Goal: Information Seeking & Learning: Learn about a topic

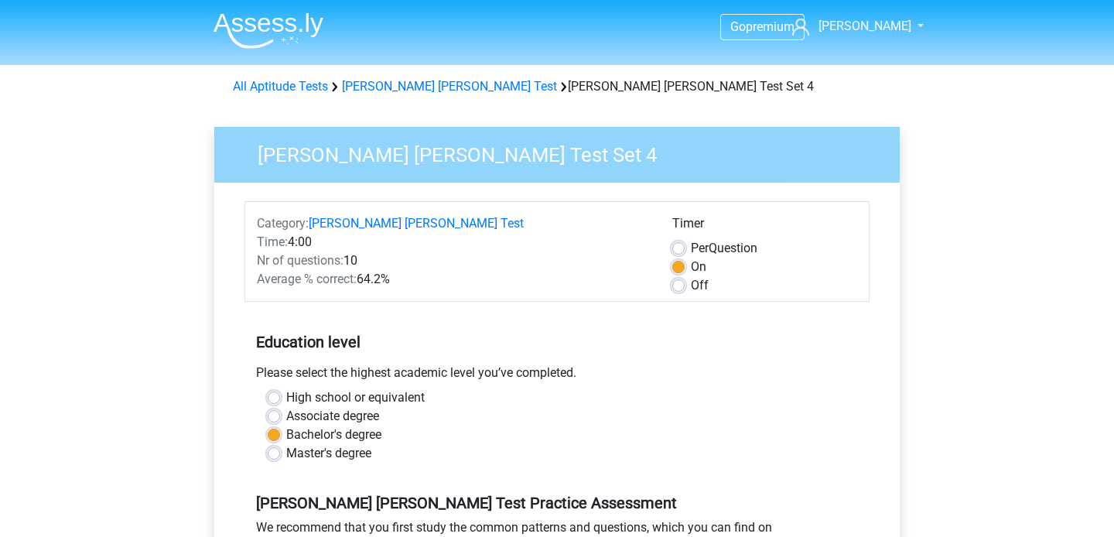
scroll to position [213, 0]
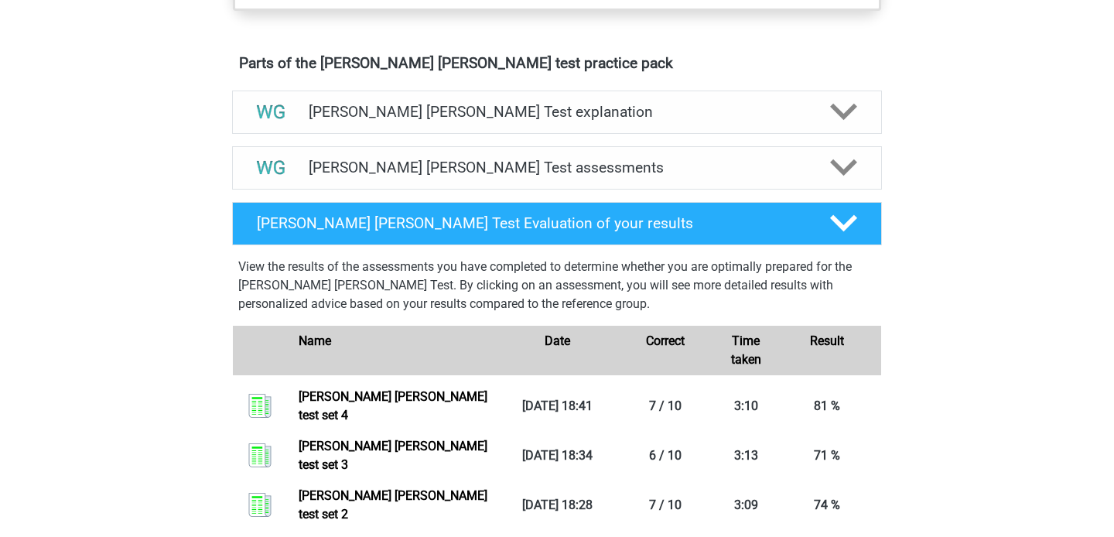
scroll to position [892, 0]
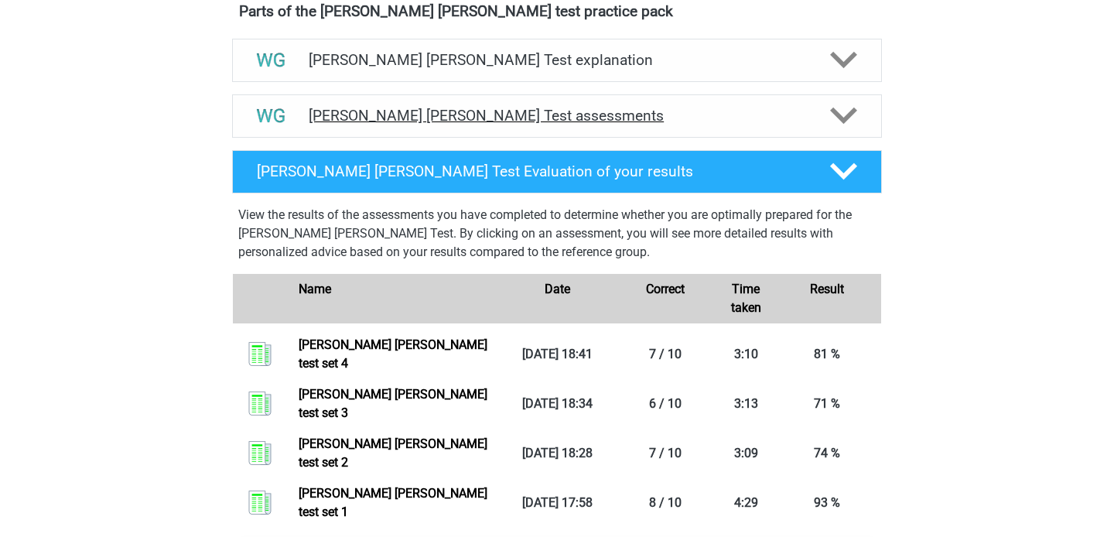
click at [445, 118] on h4 "Watson Glaser Test assessments" at bounding box center [557, 116] width 496 height 18
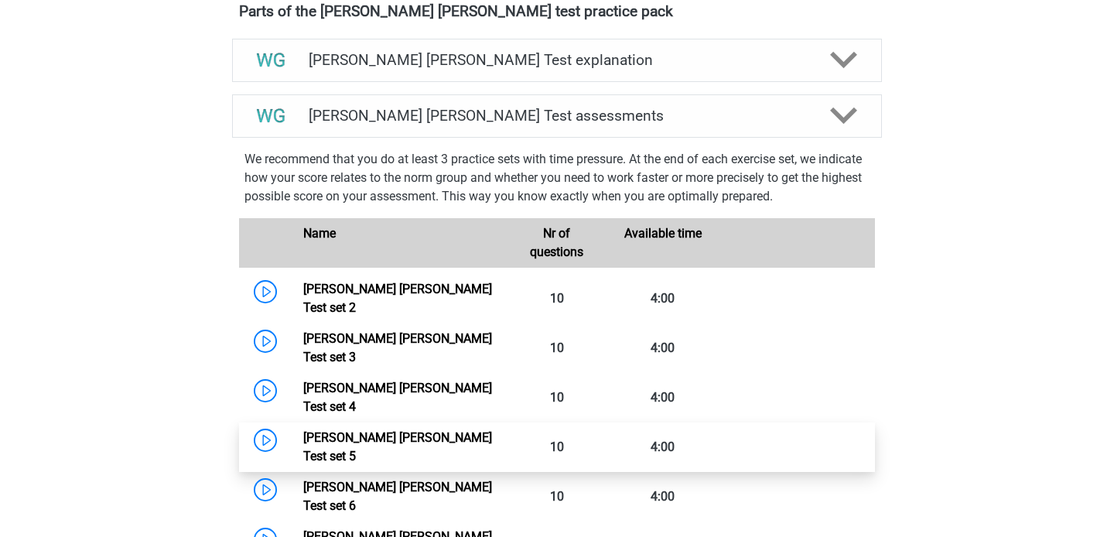
scroll to position [899, 0]
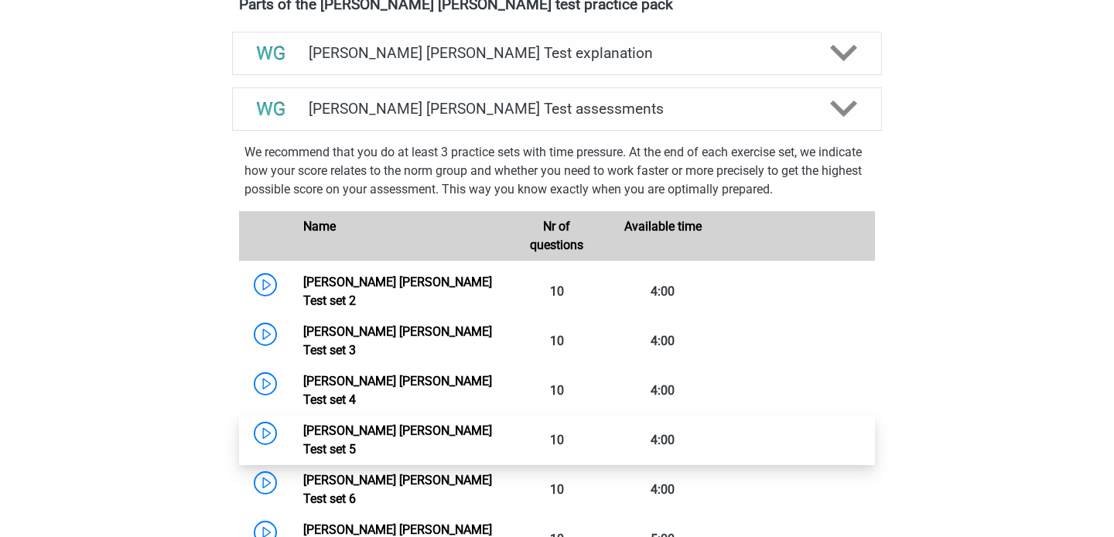
click at [492, 423] on link "Watson Glaser Test set 5" at bounding box center [397, 439] width 189 height 33
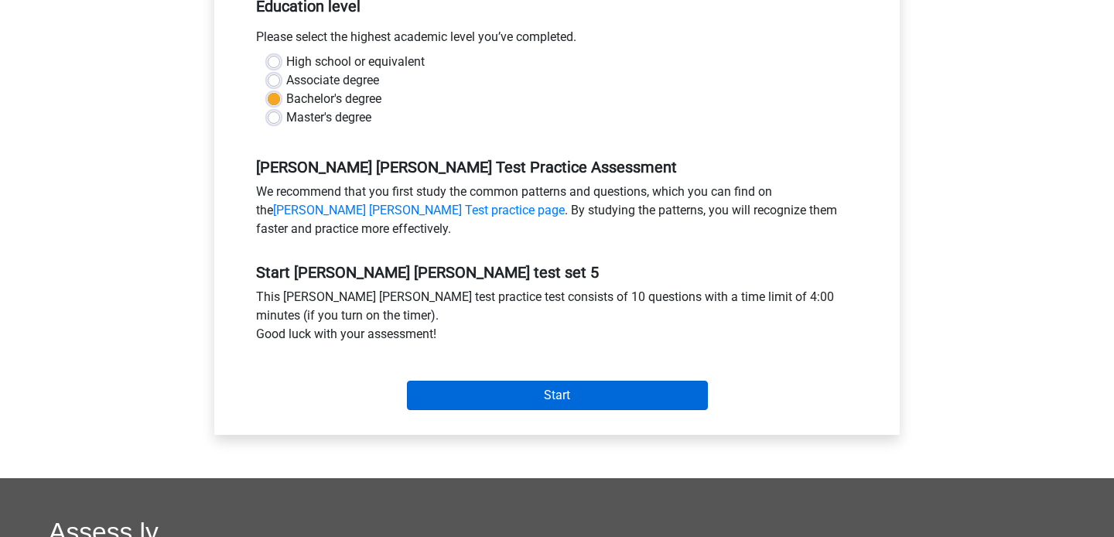
scroll to position [334, 0]
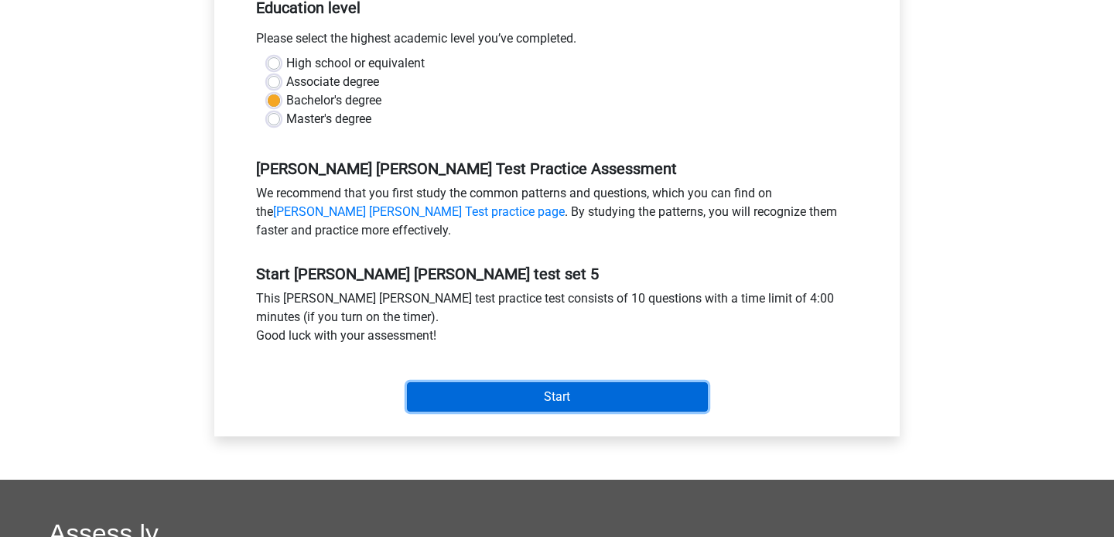
click at [525, 393] on input "Start" at bounding box center [557, 396] width 301 height 29
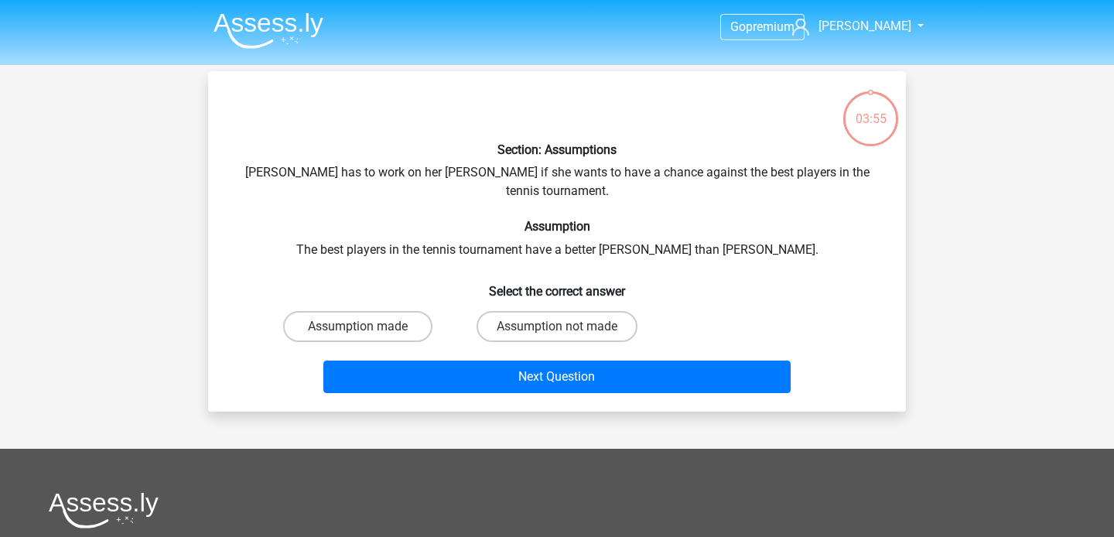
click at [872, 129] on div "03:55" at bounding box center [870, 106] width 58 height 58
click at [380, 319] on label "Assumption made" at bounding box center [357, 326] width 149 height 31
click at [368, 326] on input "Assumption made" at bounding box center [363, 331] width 10 height 10
radio input "true"
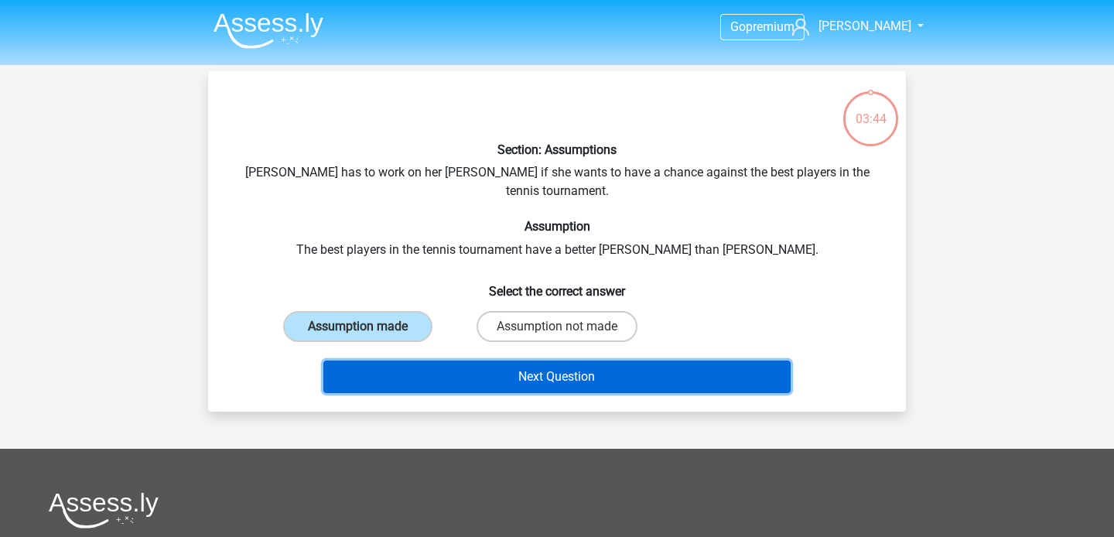
click at [419, 360] on button "Next Question" at bounding box center [557, 376] width 468 height 32
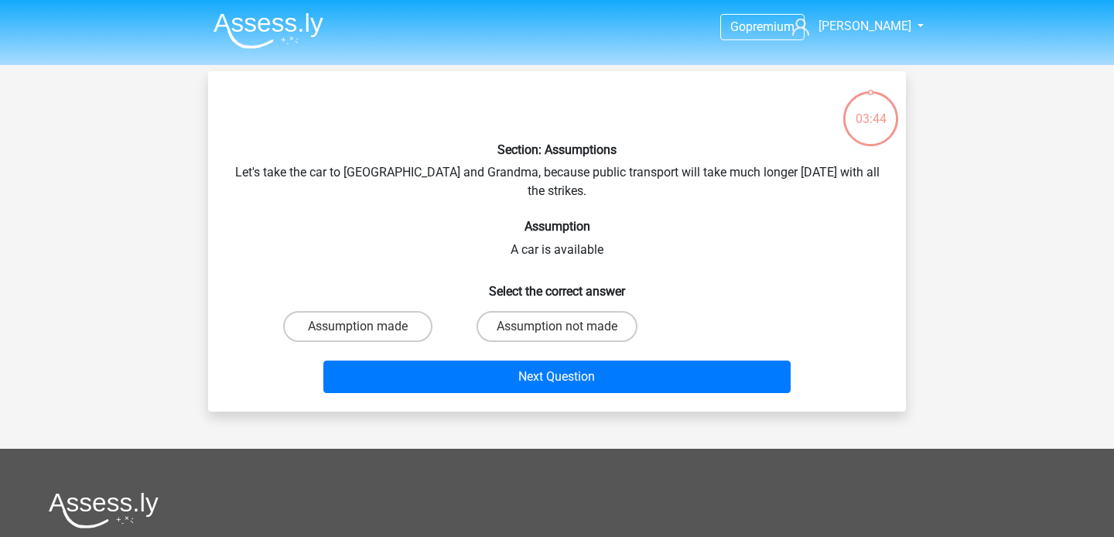
scroll to position [71, 0]
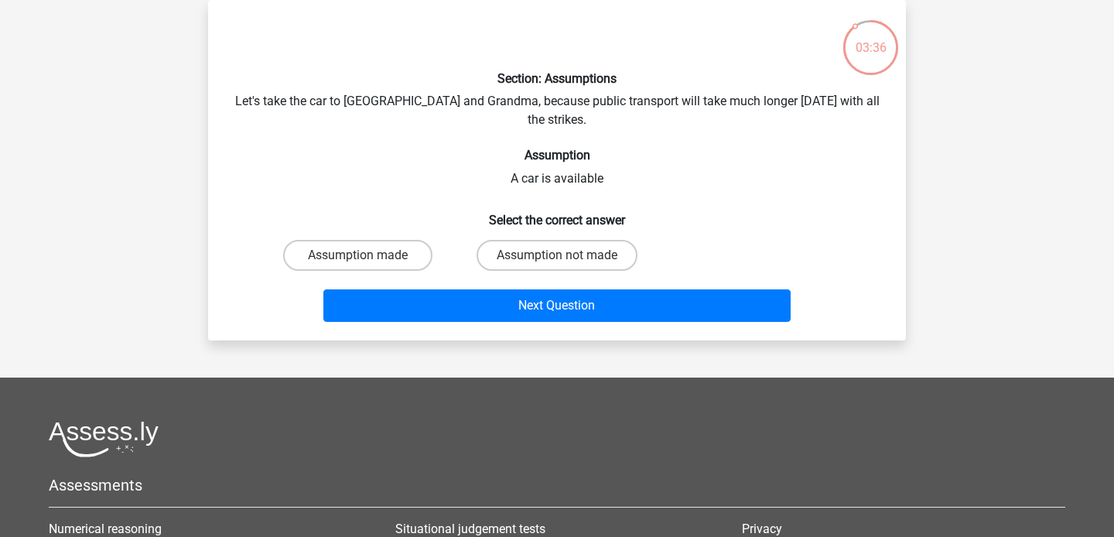
click at [358, 255] on input "Assumption made" at bounding box center [363, 260] width 10 height 10
radio input "true"
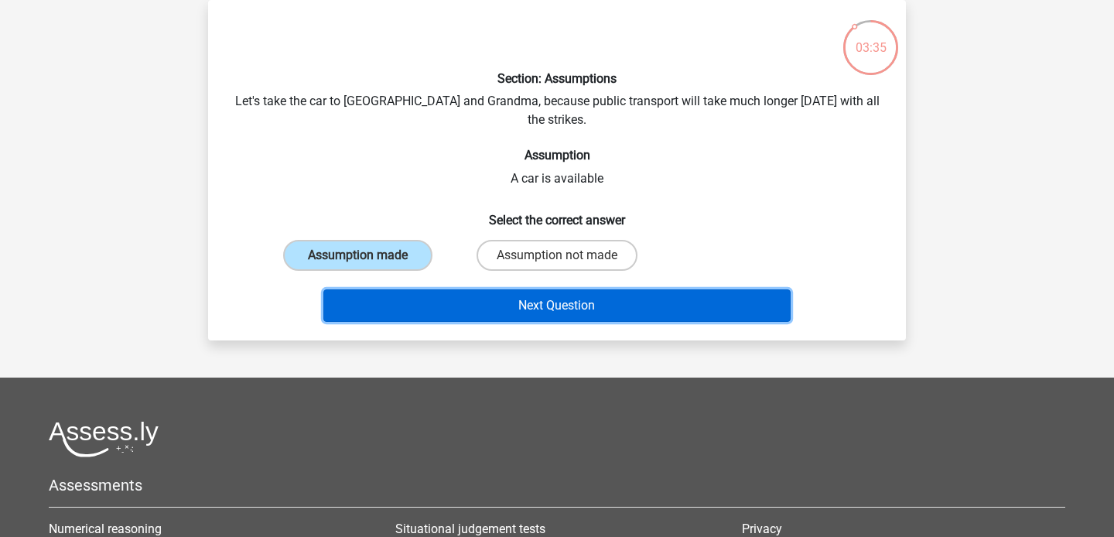
click at [399, 289] on button "Next Question" at bounding box center [557, 305] width 468 height 32
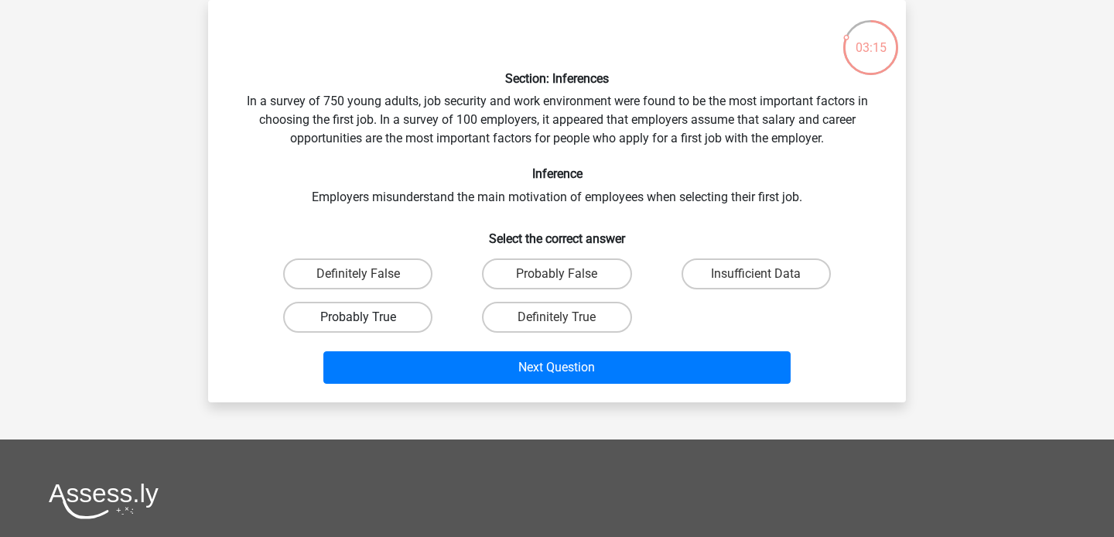
click at [384, 322] on label "Probably True" at bounding box center [357, 317] width 149 height 31
click at [368, 322] on input "Probably True" at bounding box center [363, 322] width 10 height 10
radio input "true"
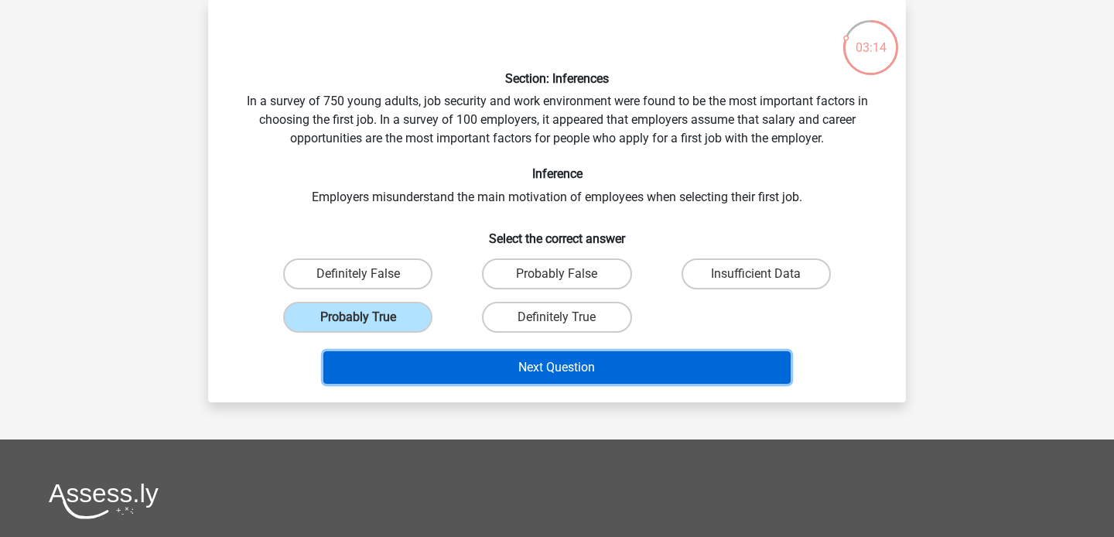
click at [387, 362] on button "Next Question" at bounding box center [557, 367] width 468 height 32
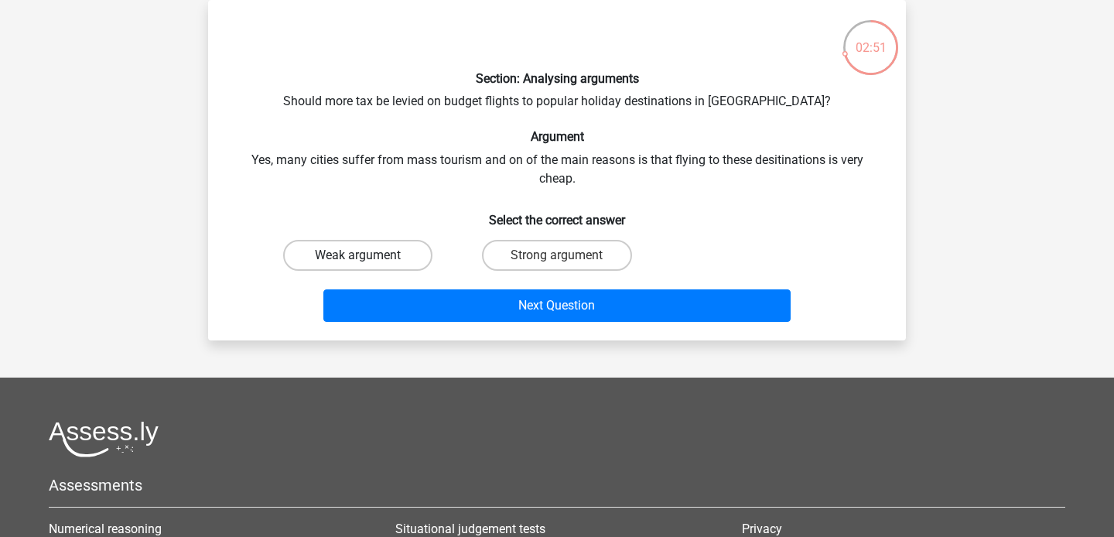
click at [349, 258] on label "Weak argument" at bounding box center [357, 255] width 149 height 31
click at [358, 258] on input "Weak argument" at bounding box center [363, 260] width 10 height 10
radio input "true"
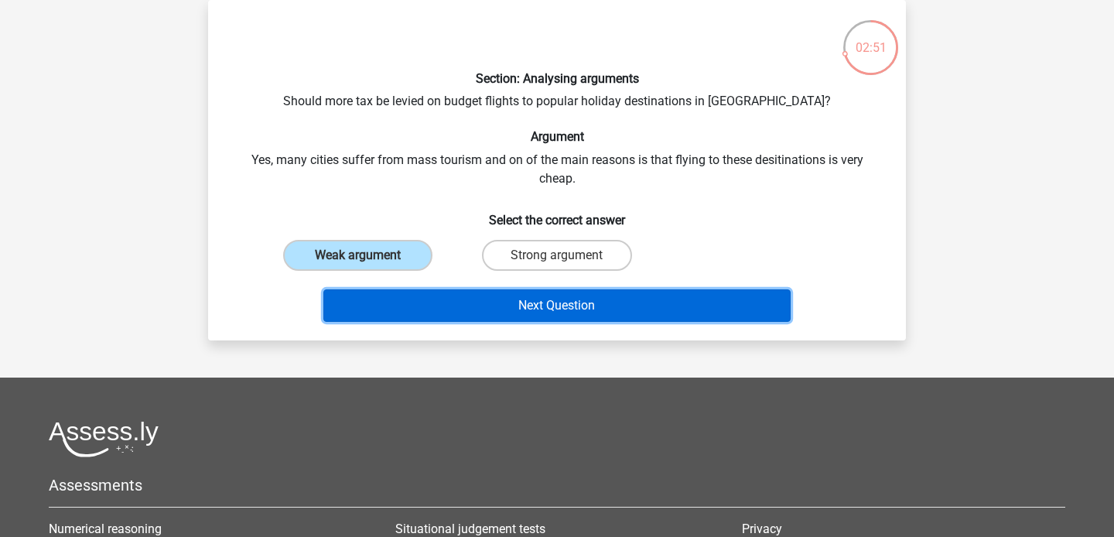
click at [371, 298] on button "Next Question" at bounding box center [557, 305] width 468 height 32
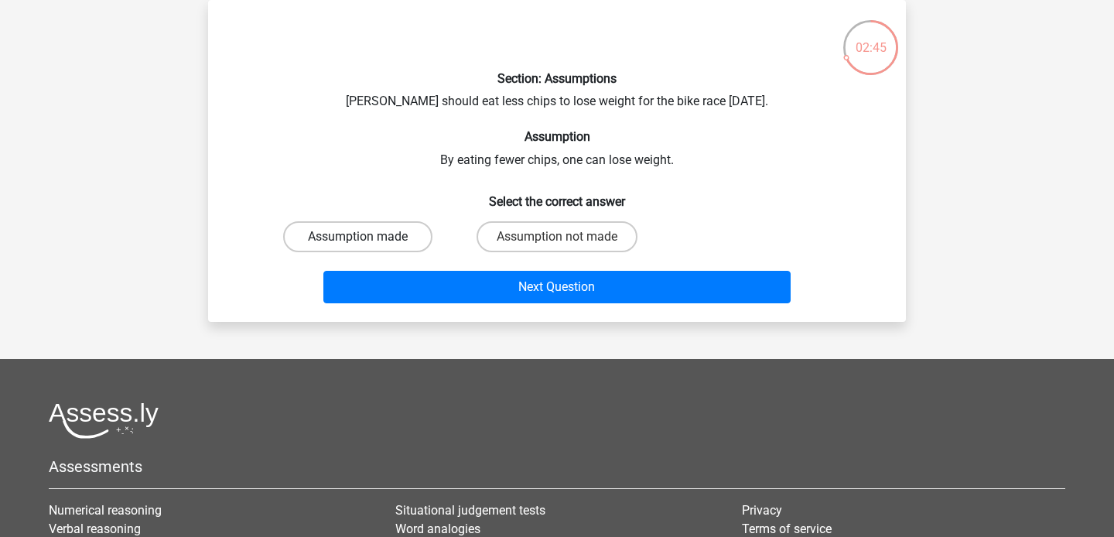
click at [364, 233] on label "Assumption made" at bounding box center [357, 236] width 149 height 31
click at [364, 237] on input "Assumption made" at bounding box center [363, 242] width 10 height 10
radio input "true"
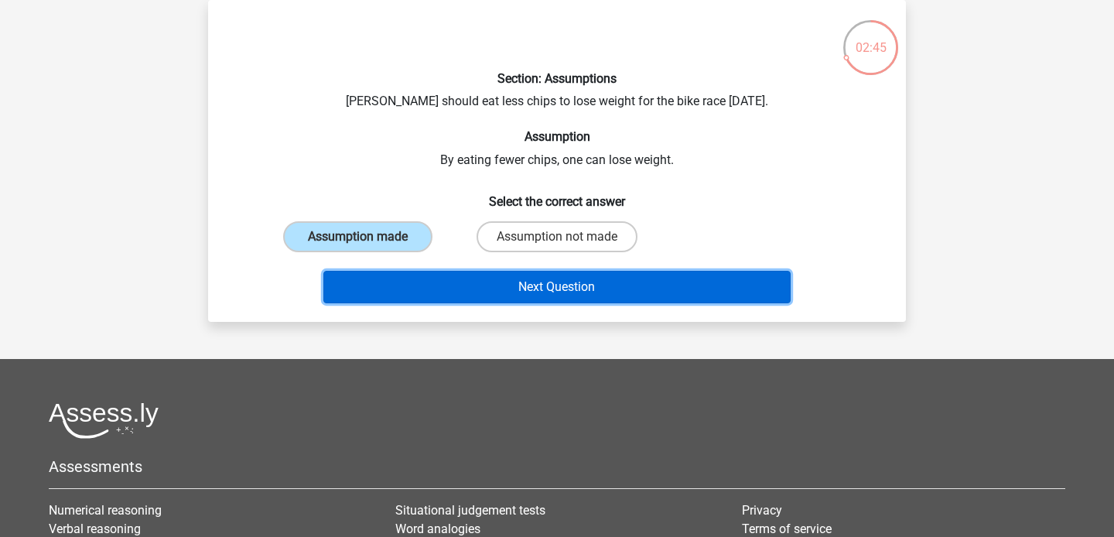
click at [407, 283] on button "Next Question" at bounding box center [557, 287] width 468 height 32
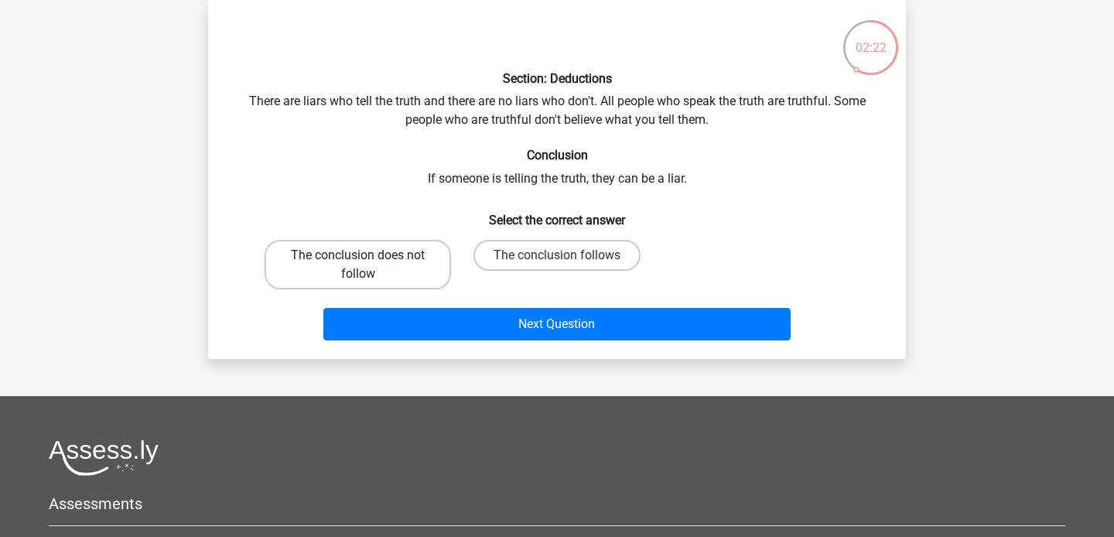
click at [423, 274] on label "The conclusion does not follow" at bounding box center [357, 264] width 186 height 49
click at [368, 265] on input "The conclusion does not follow" at bounding box center [363, 260] width 10 height 10
radio input "true"
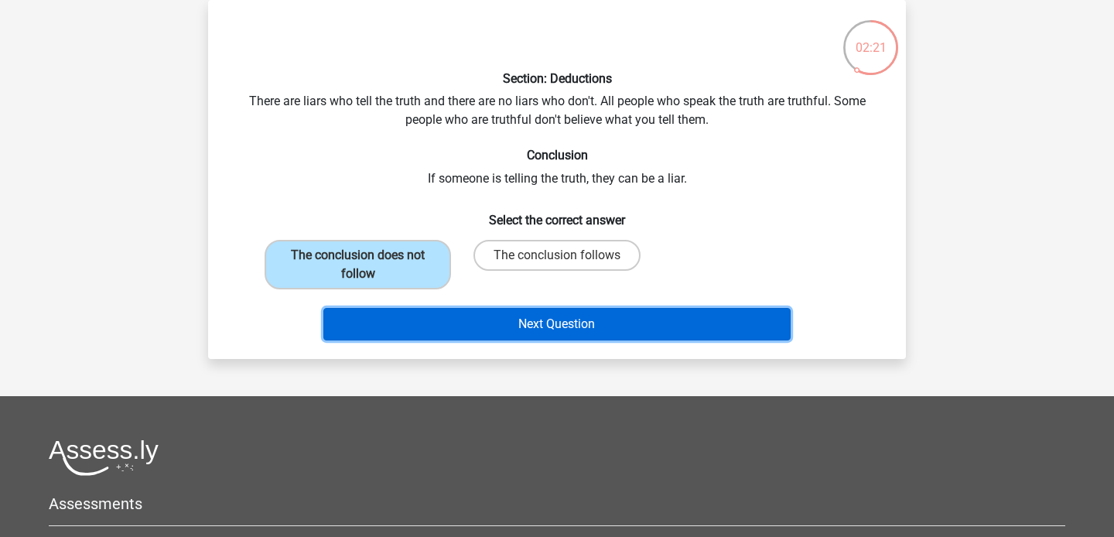
click at [432, 326] on button "Next Question" at bounding box center [557, 324] width 468 height 32
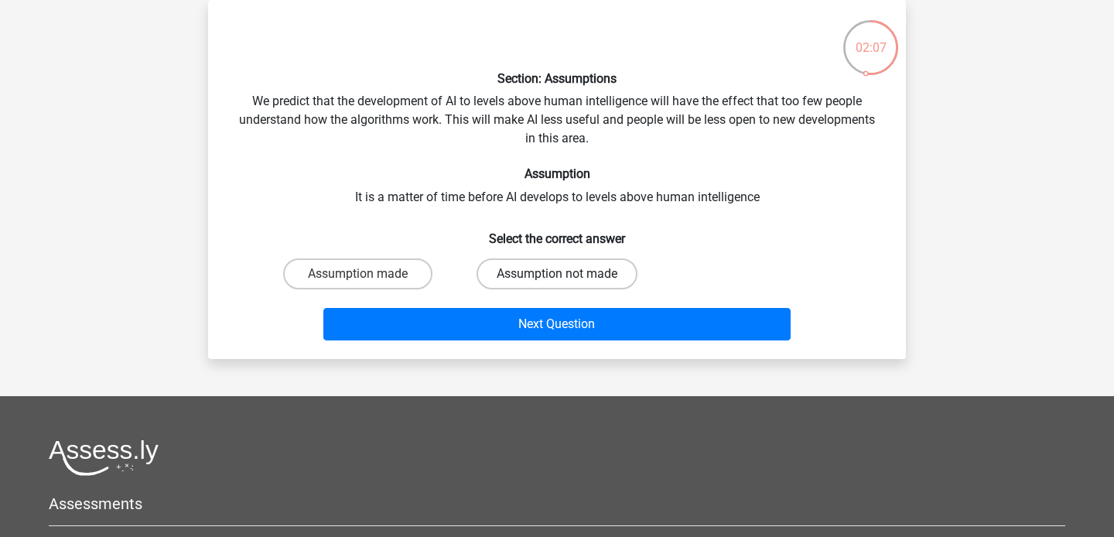
click at [541, 277] on label "Assumption not made" at bounding box center [556, 273] width 161 height 31
click at [557, 277] on input "Assumption not made" at bounding box center [562, 279] width 10 height 10
radio input "true"
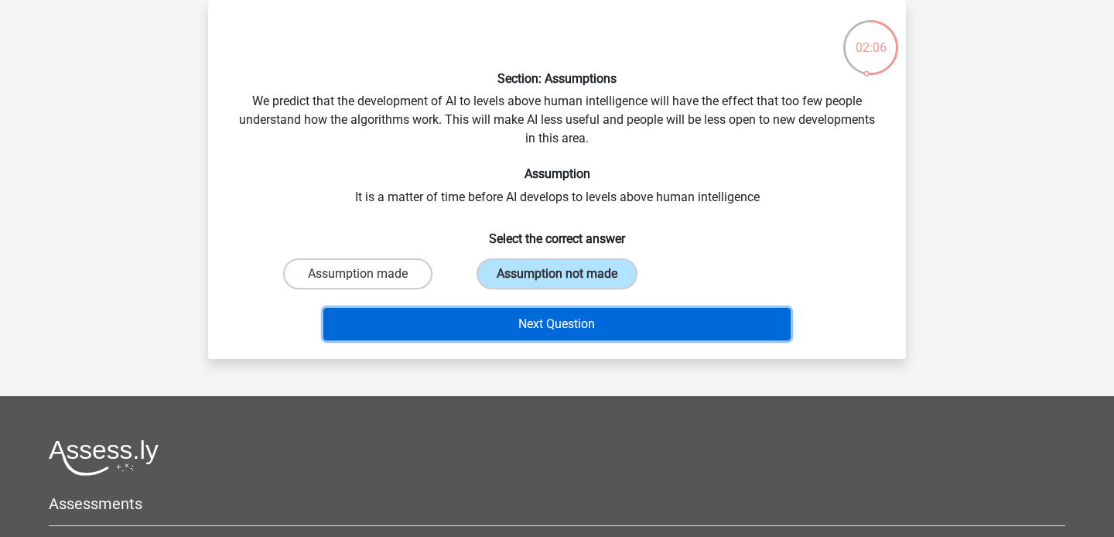
click at [503, 322] on button "Next Question" at bounding box center [557, 324] width 468 height 32
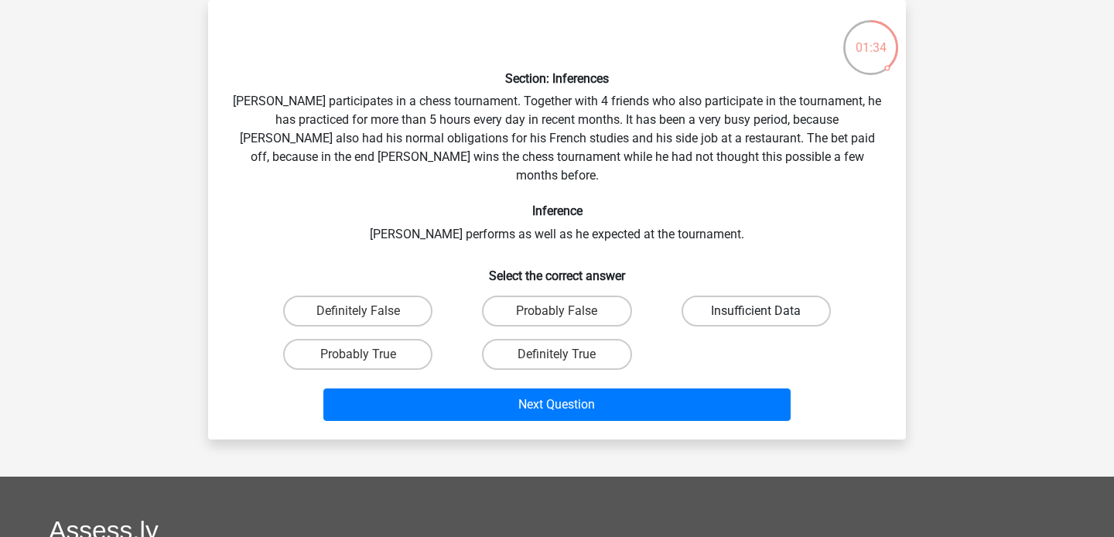
click at [737, 298] on label "Insufficient Data" at bounding box center [755, 310] width 149 height 31
click at [756, 311] on input "Insufficient Data" at bounding box center [761, 316] width 10 height 10
radio input "true"
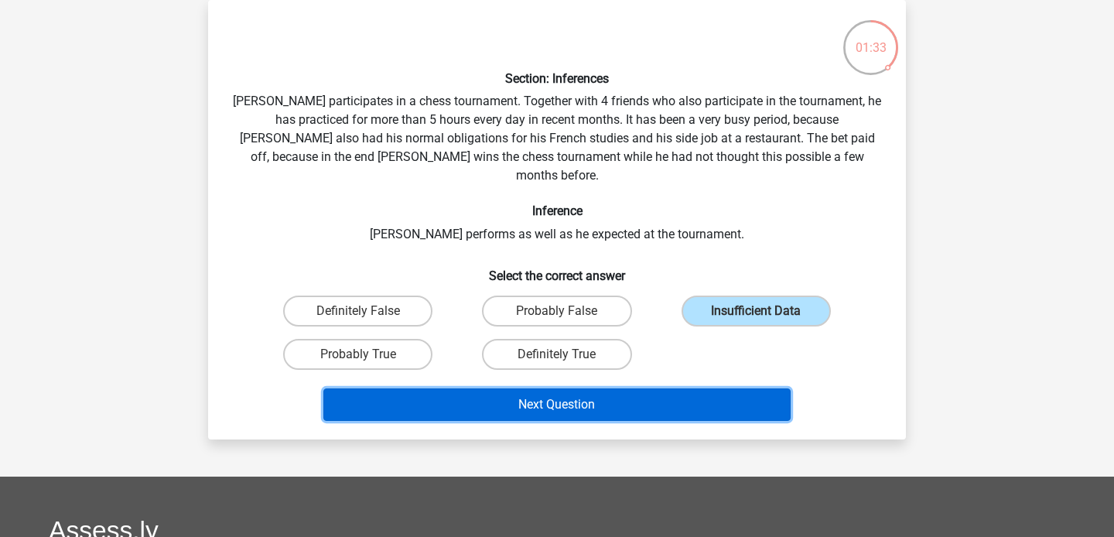
click at [630, 388] on button "Next Question" at bounding box center [557, 404] width 468 height 32
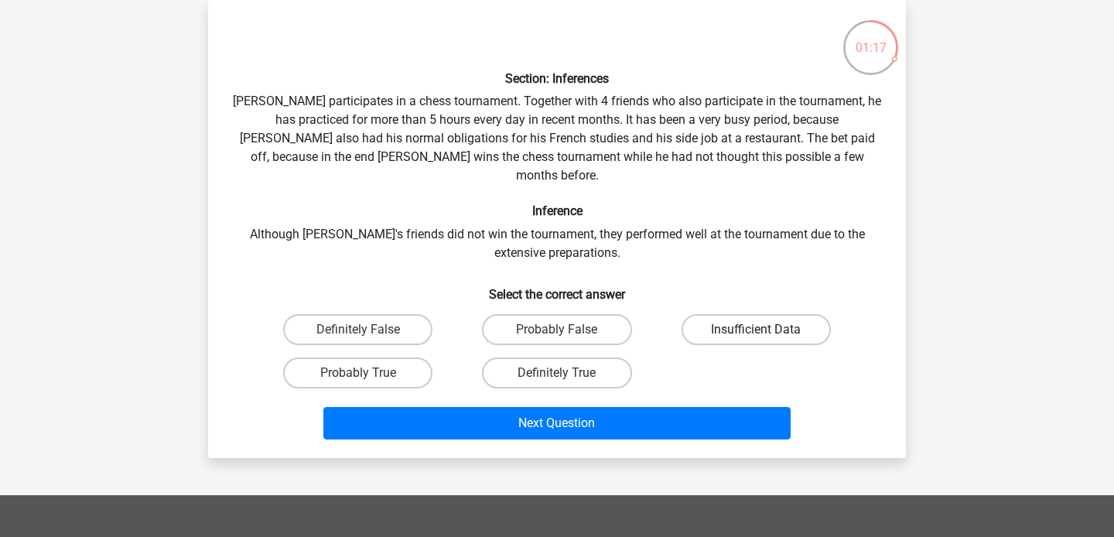
click at [744, 314] on label "Insufficient Data" at bounding box center [755, 329] width 149 height 31
click at [756, 329] on input "Insufficient Data" at bounding box center [761, 334] width 10 height 10
radio input "true"
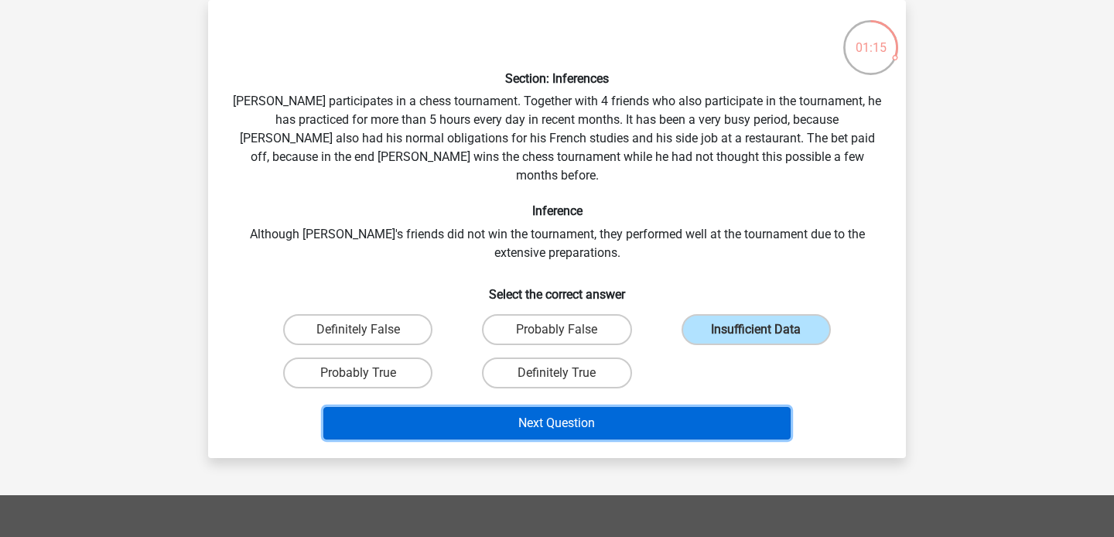
click at [540, 411] on button "Next Question" at bounding box center [557, 423] width 468 height 32
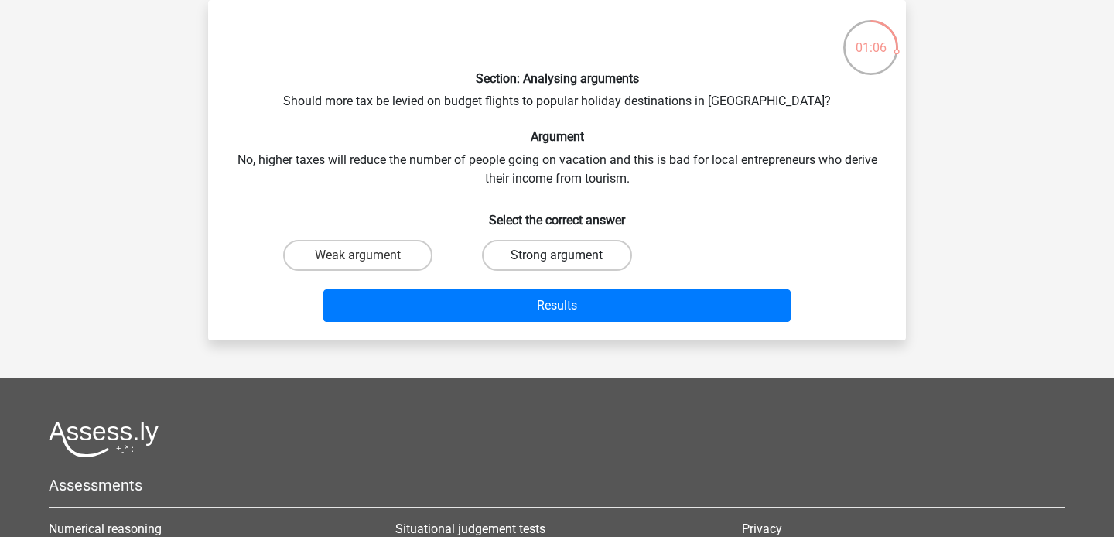
click at [510, 248] on label "Strong argument" at bounding box center [556, 255] width 149 height 31
click at [557, 255] on input "Strong argument" at bounding box center [562, 260] width 10 height 10
radio input "true"
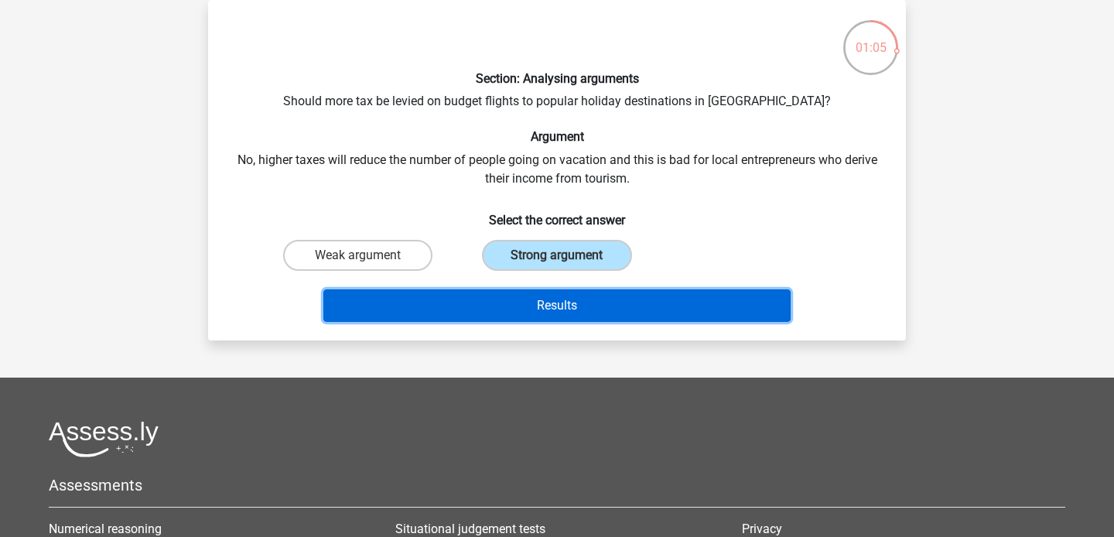
click at [471, 299] on button "Results" at bounding box center [557, 305] width 468 height 32
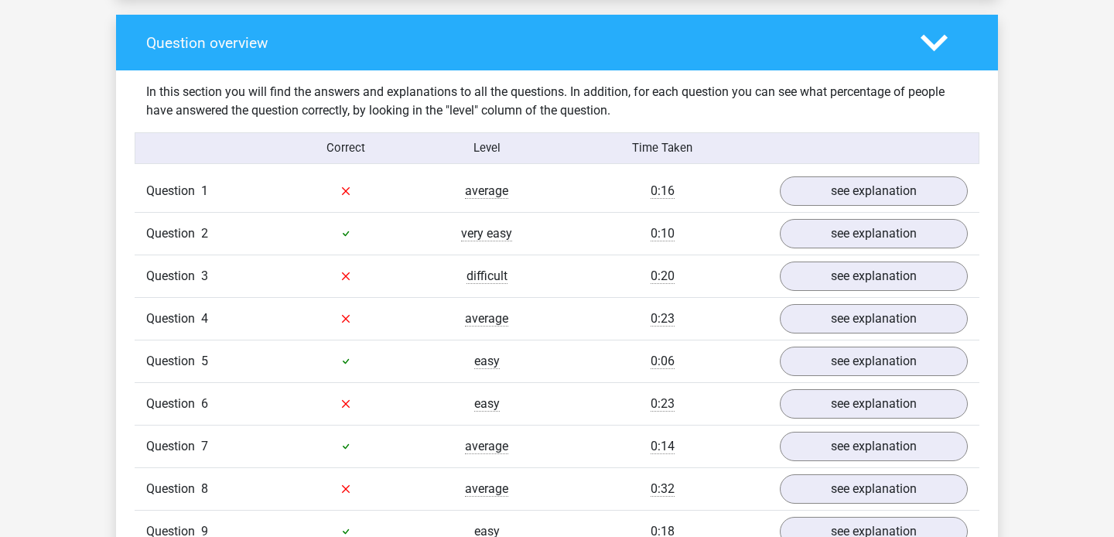
scroll to position [1142, 0]
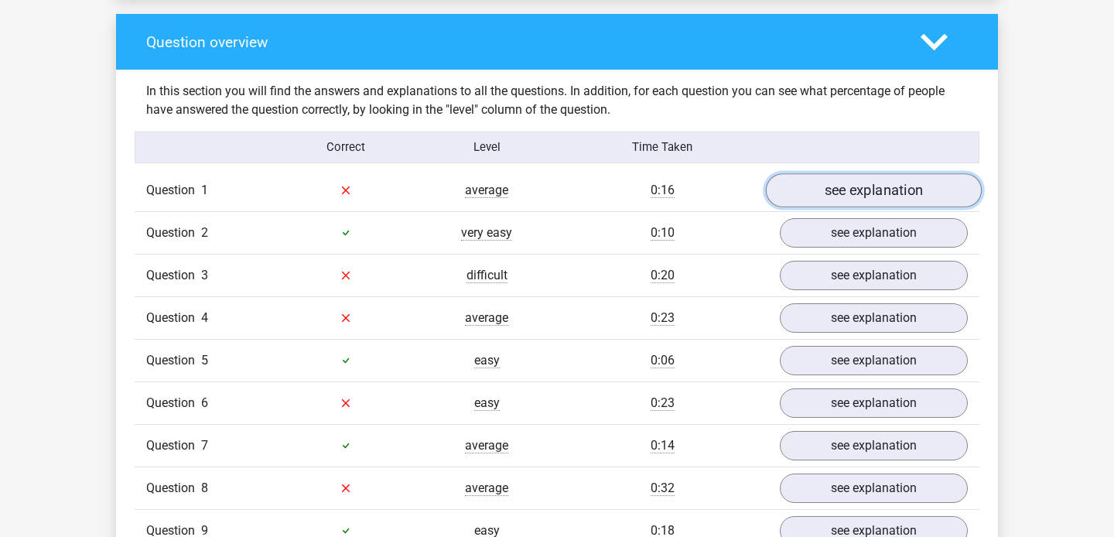
click at [842, 179] on link "see explanation" at bounding box center [874, 190] width 216 height 34
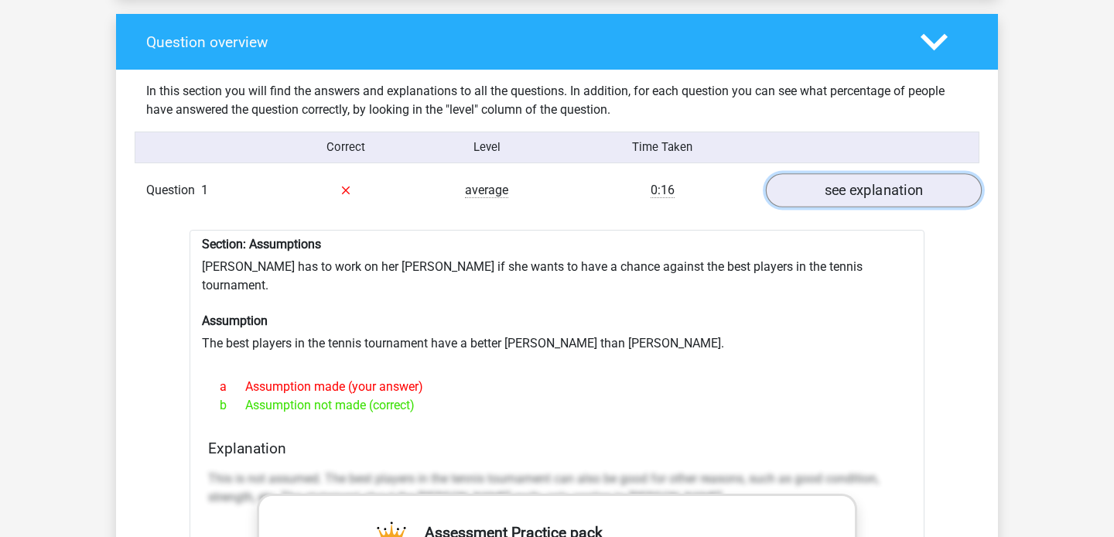
click at [841, 189] on link "see explanation" at bounding box center [874, 190] width 216 height 34
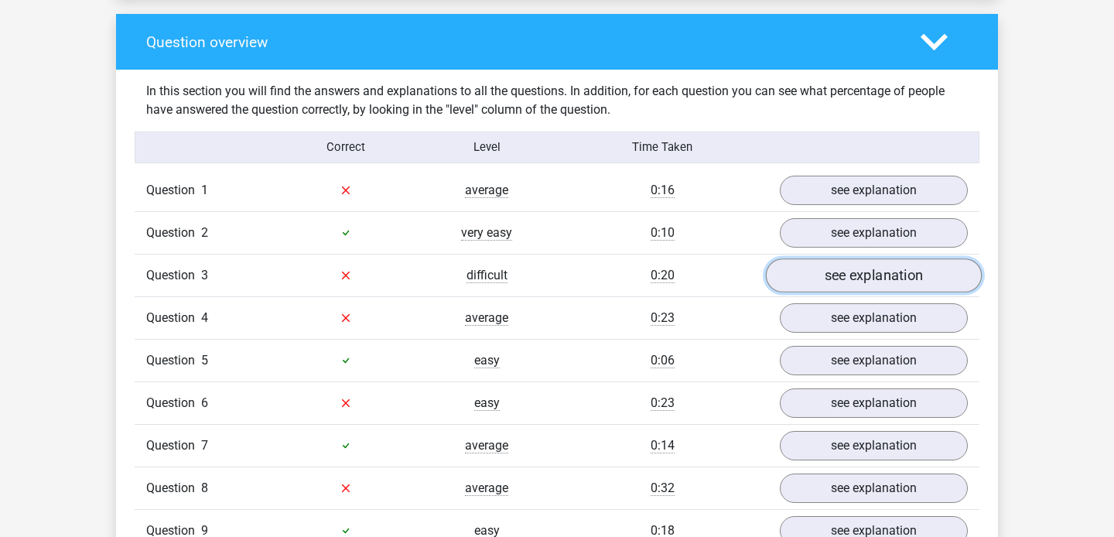
click at [832, 266] on link "see explanation" at bounding box center [874, 275] width 216 height 34
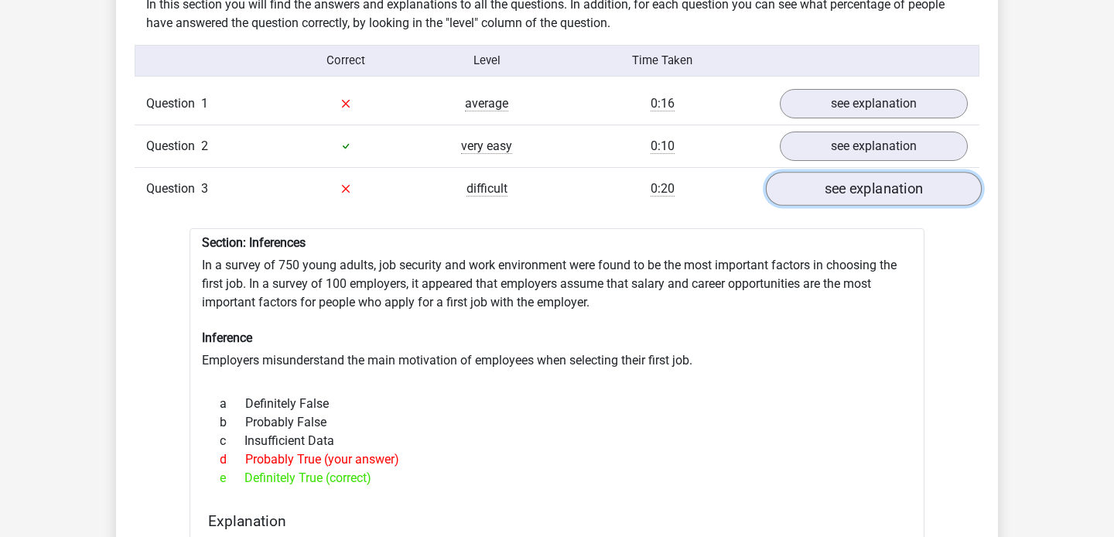
scroll to position [1193, 0]
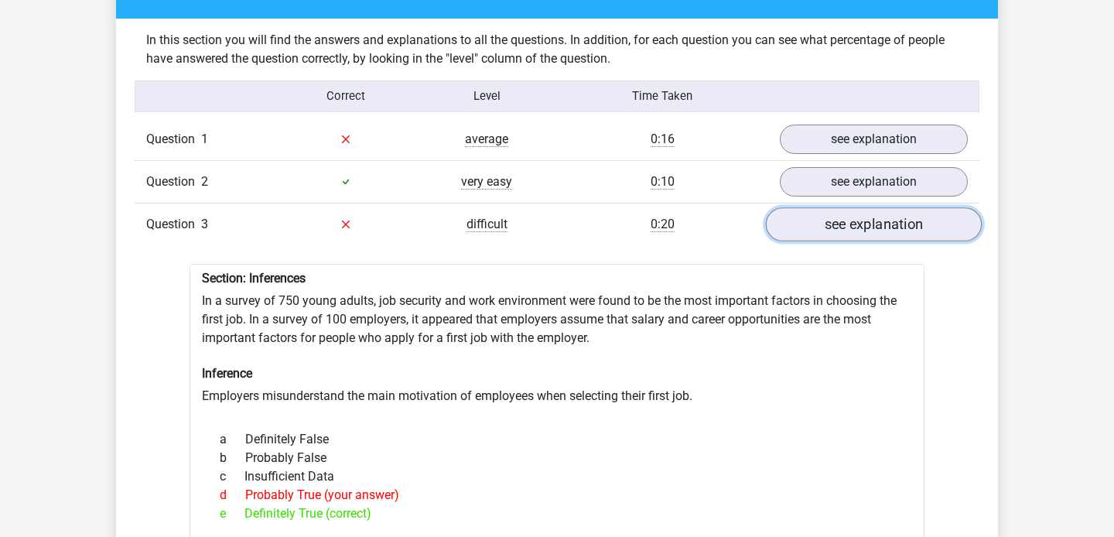
click at [807, 207] on link "see explanation" at bounding box center [874, 224] width 216 height 34
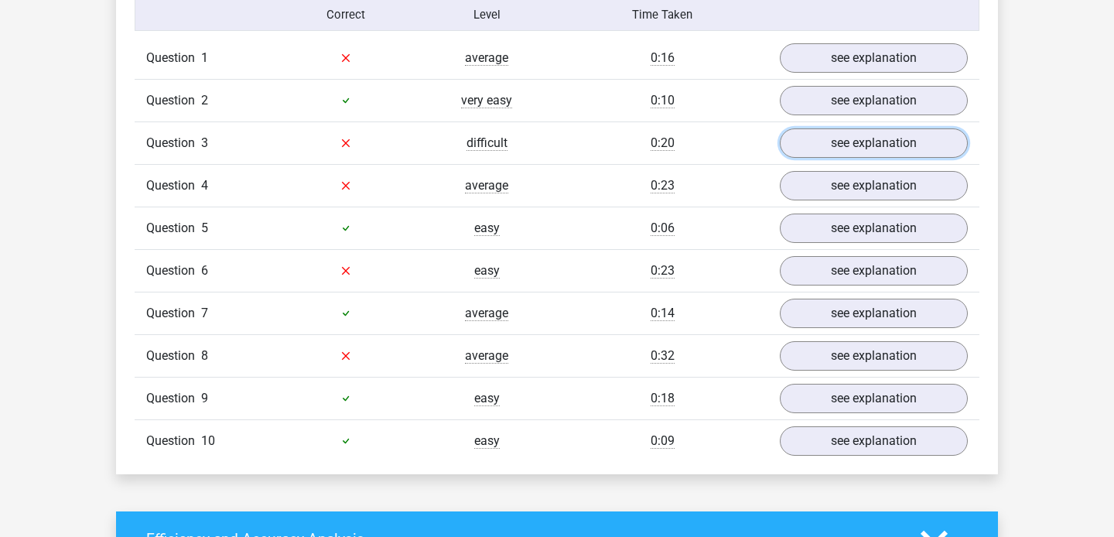
scroll to position [1291, 0]
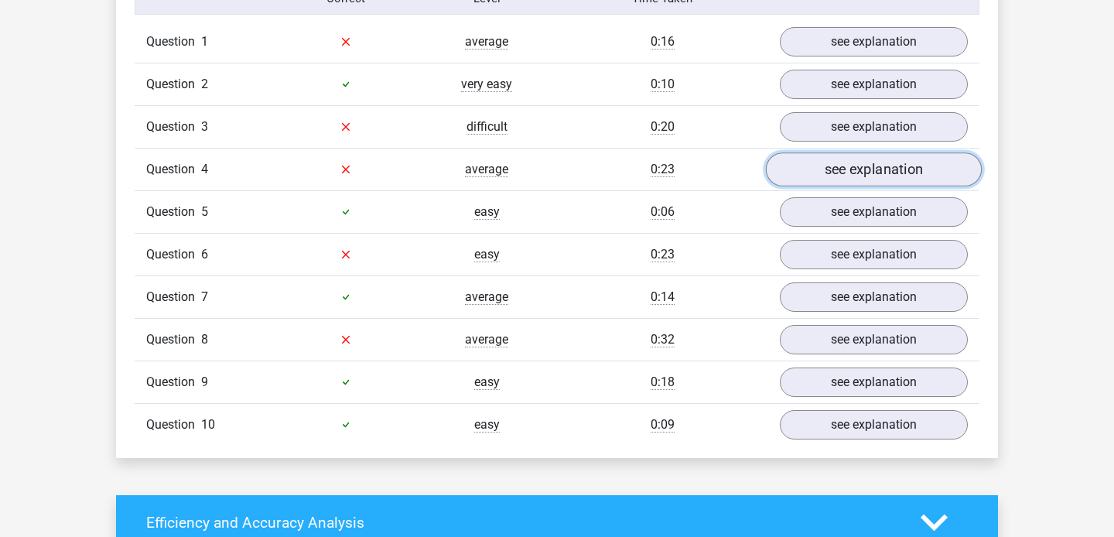
click at [841, 164] on link "see explanation" at bounding box center [874, 169] width 216 height 34
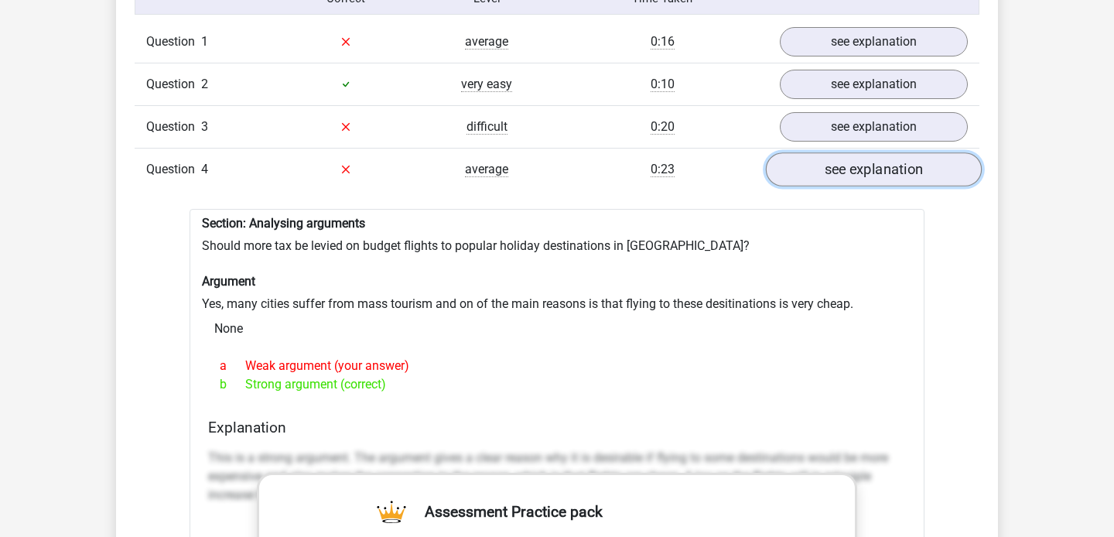
click at [827, 155] on link "see explanation" at bounding box center [874, 169] width 216 height 34
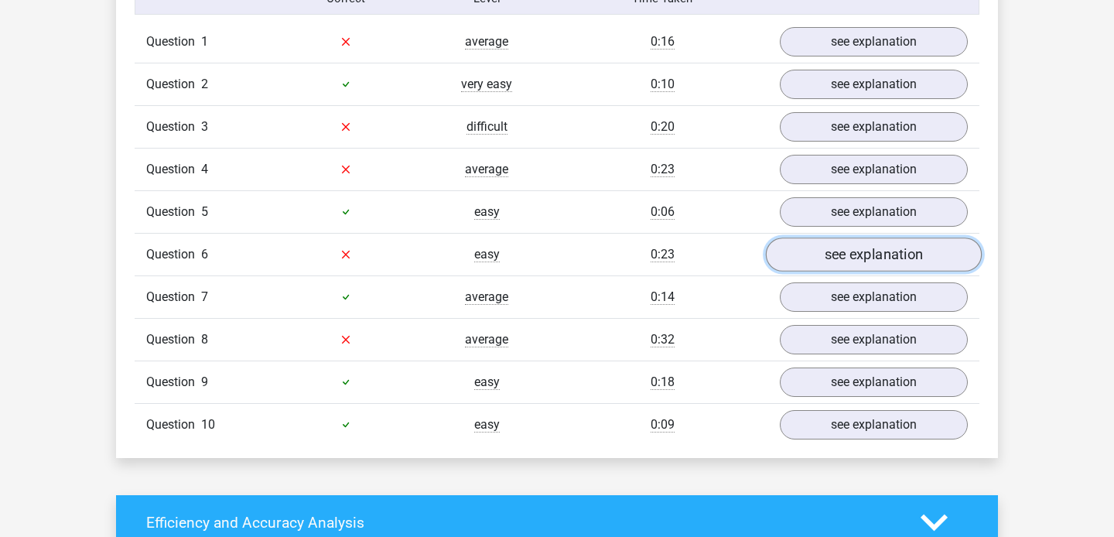
click at [831, 253] on link "see explanation" at bounding box center [874, 254] width 216 height 34
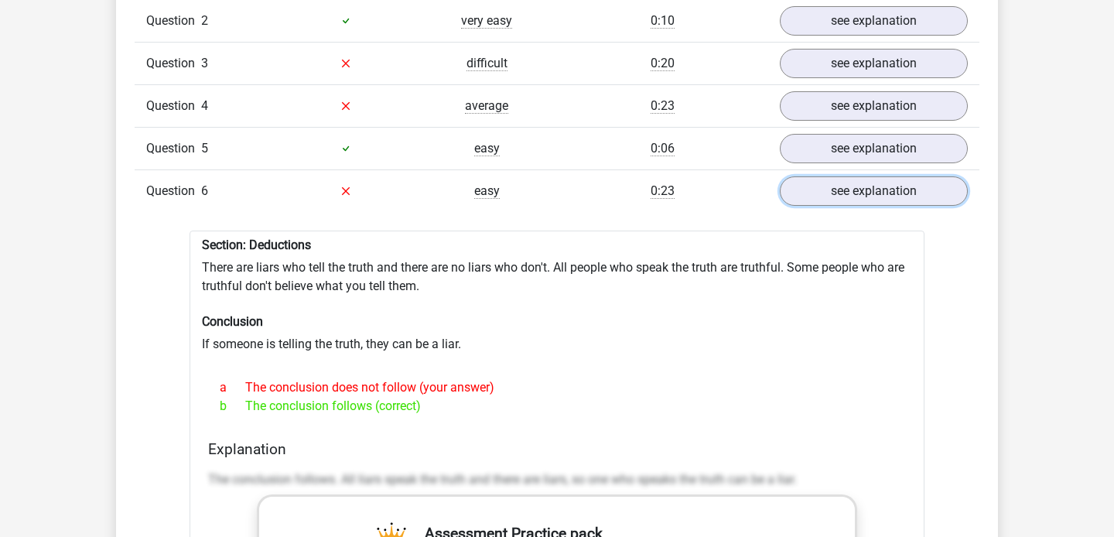
scroll to position [1355, 0]
click at [813, 176] on link "see explanation" at bounding box center [874, 190] width 216 height 34
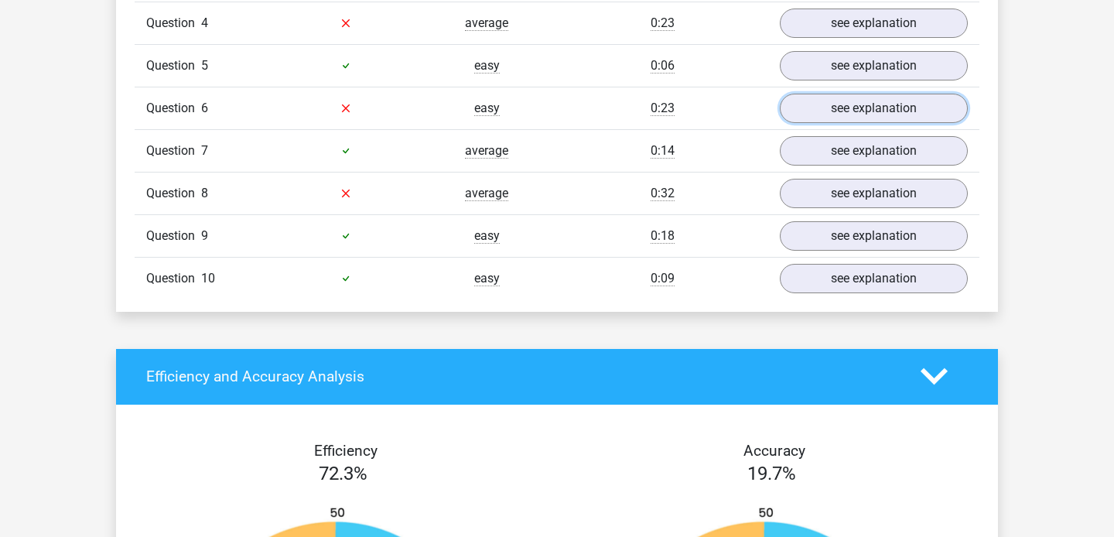
scroll to position [1443, 0]
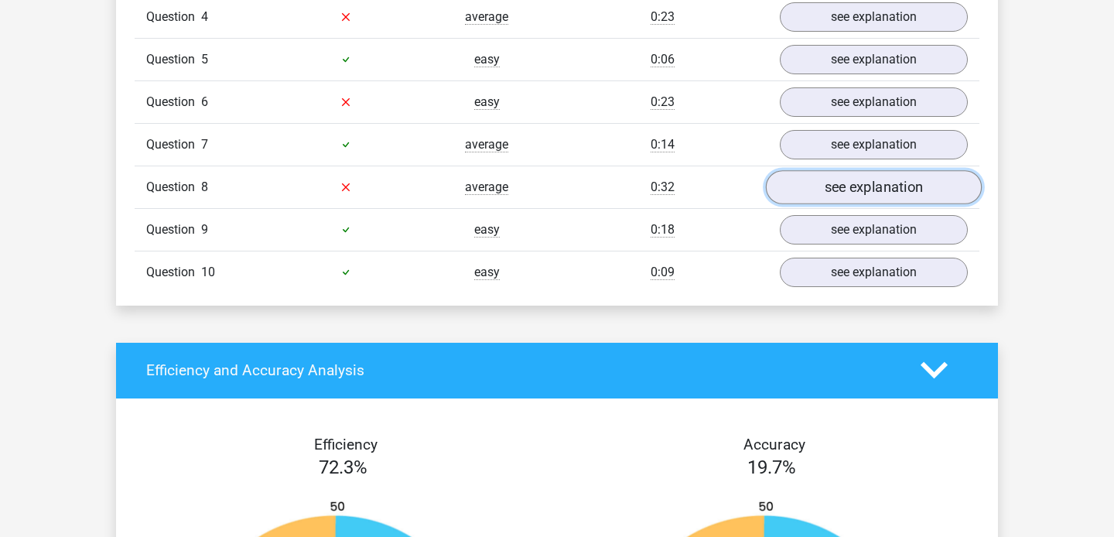
click at [849, 186] on link "see explanation" at bounding box center [874, 187] width 216 height 34
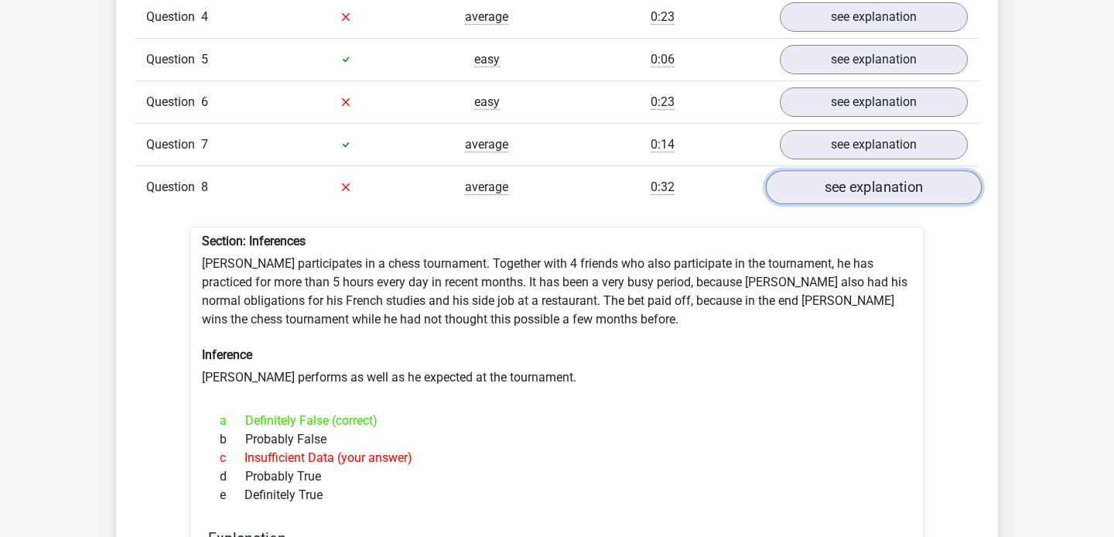
click at [831, 186] on link "see explanation" at bounding box center [874, 187] width 216 height 34
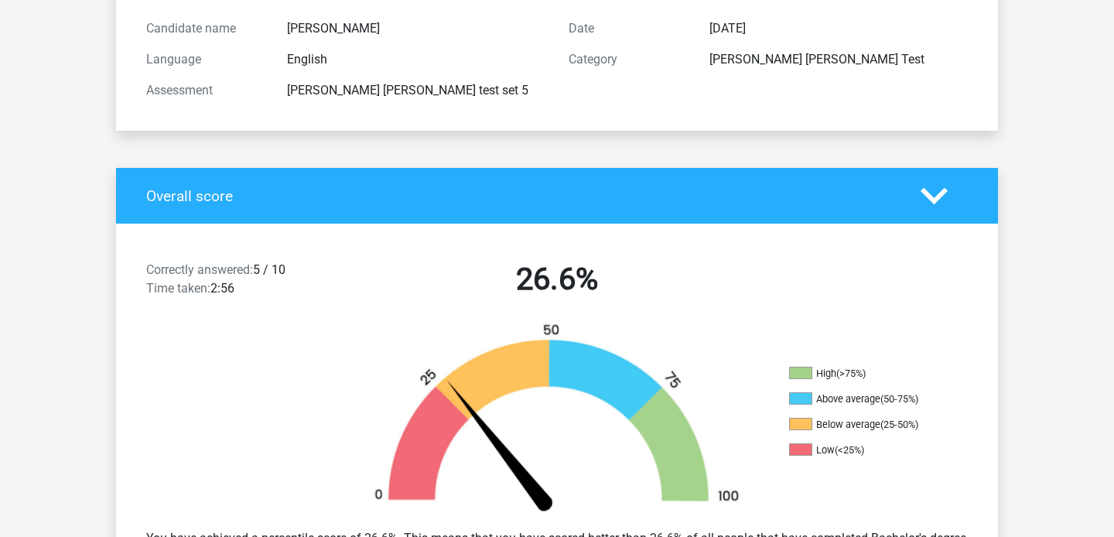
scroll to position [0, 0]
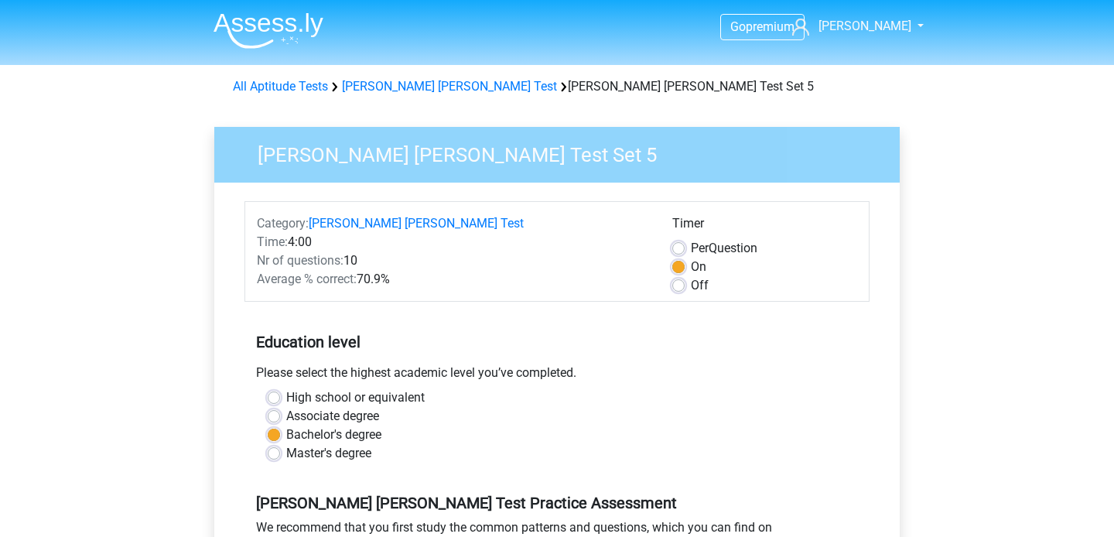
scroll to position [334, 0]
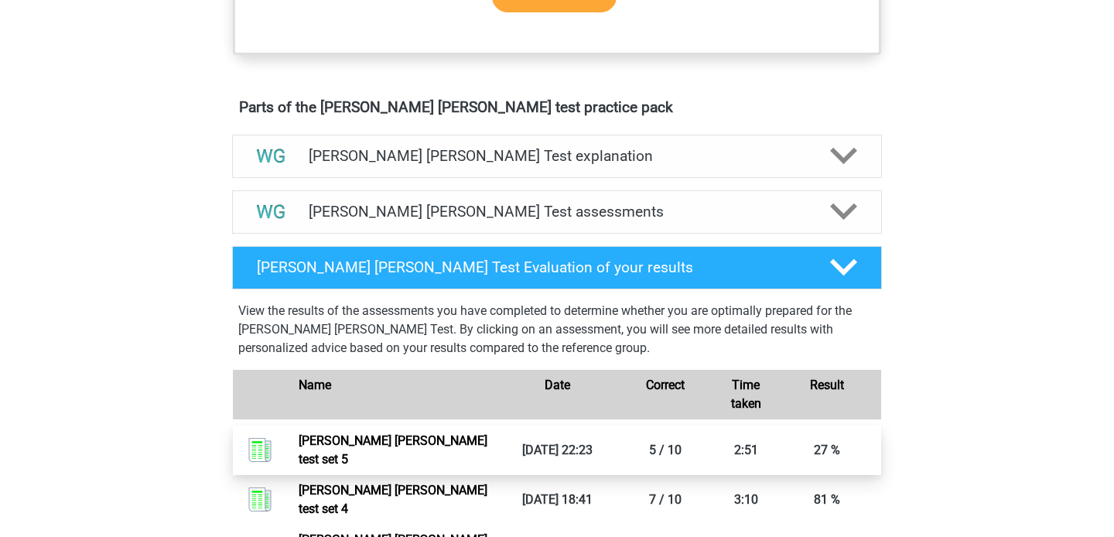
scroll to position [725, 0]
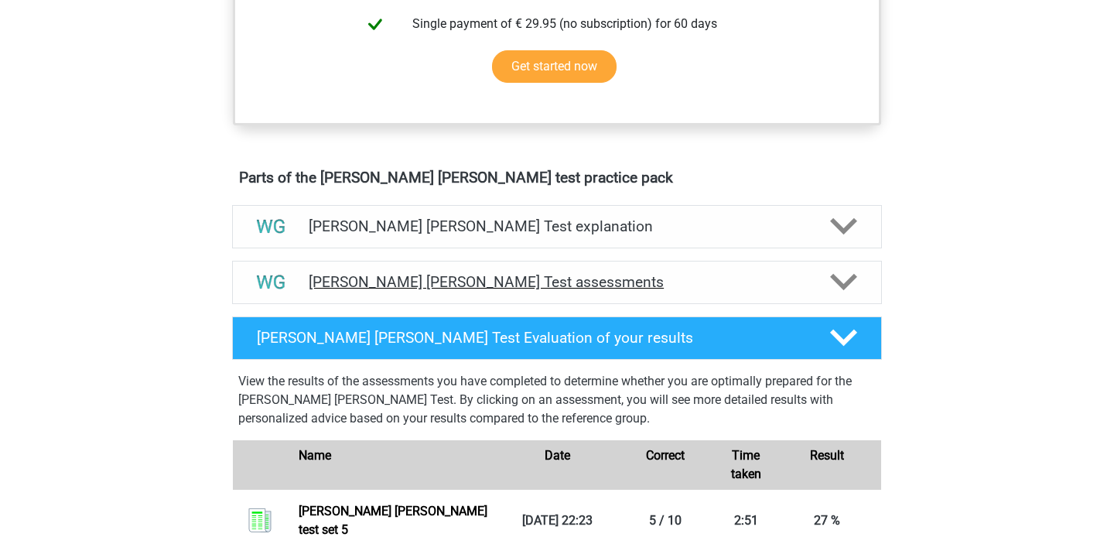
click at [643, 292] on div "[PERSON_NAME] [PERSON_NAME] Test assessments" at bounding box center [557, 282] width 650 height 43
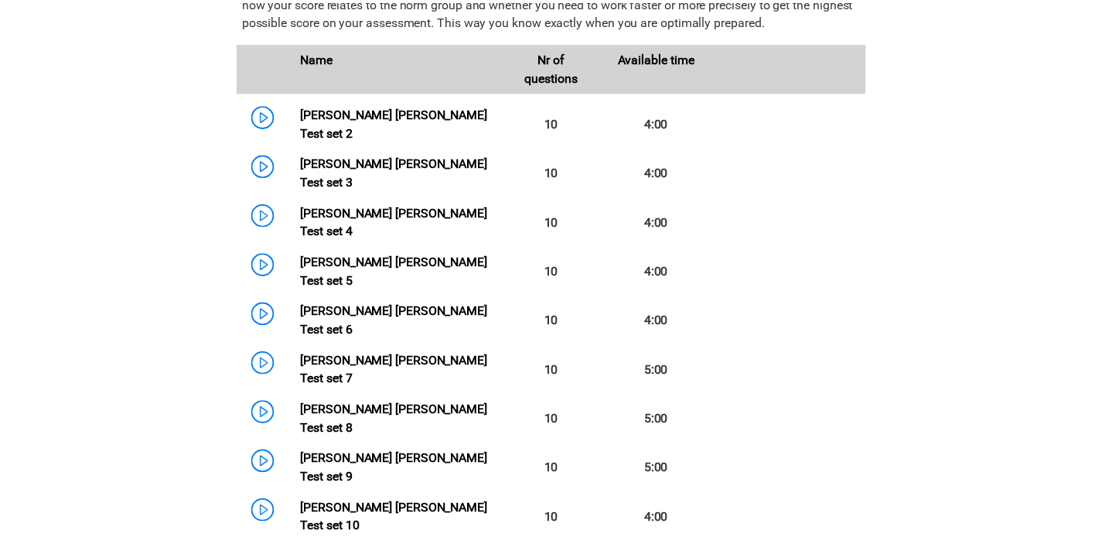
scroll to position [1072, 0]
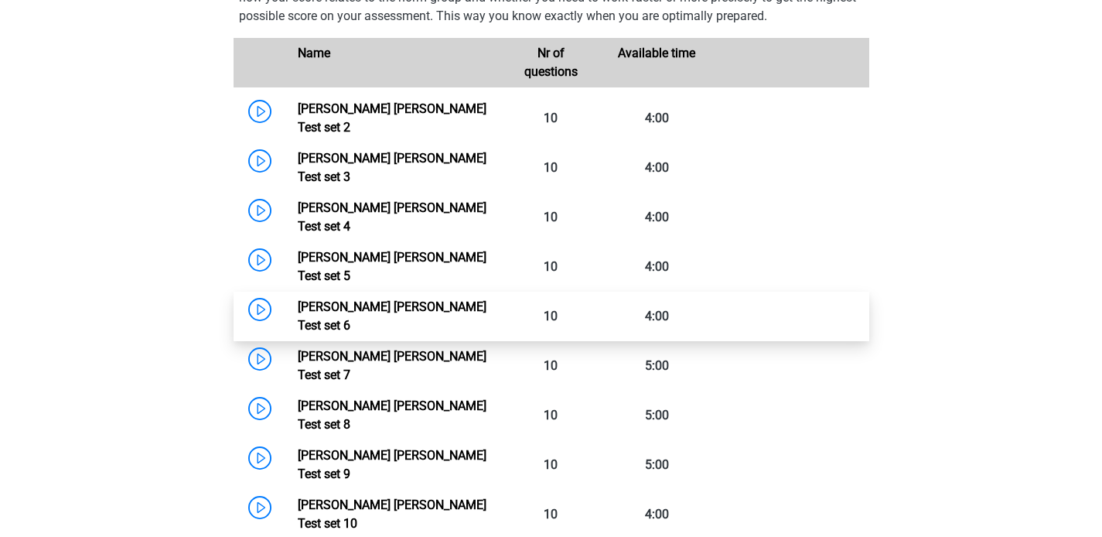
click at [453, 299] on link "Watson Glaser Test set 6" at bounding box center [392, 315] width 189 height 33
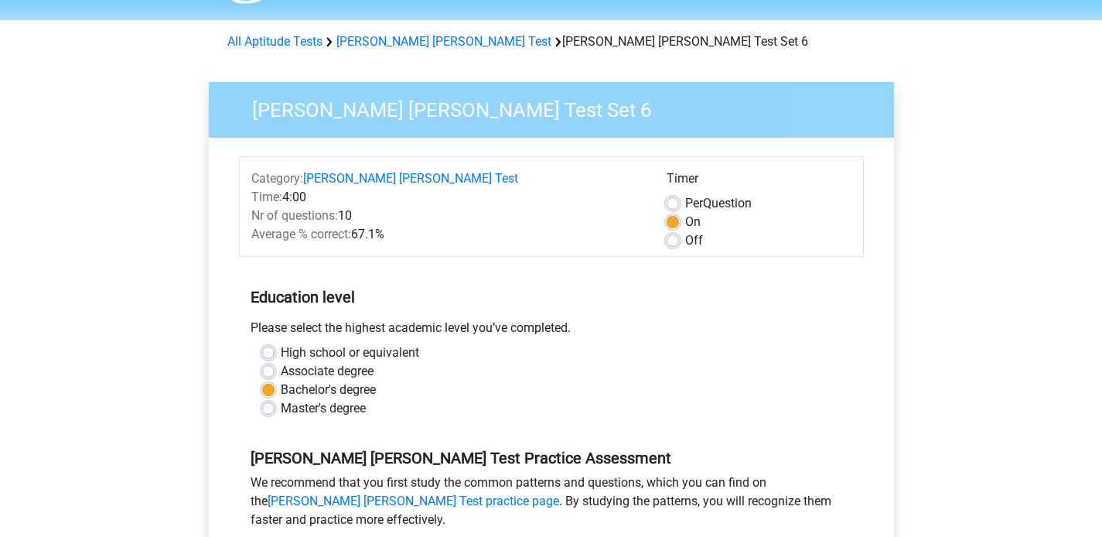
scroll to position [260, 0]
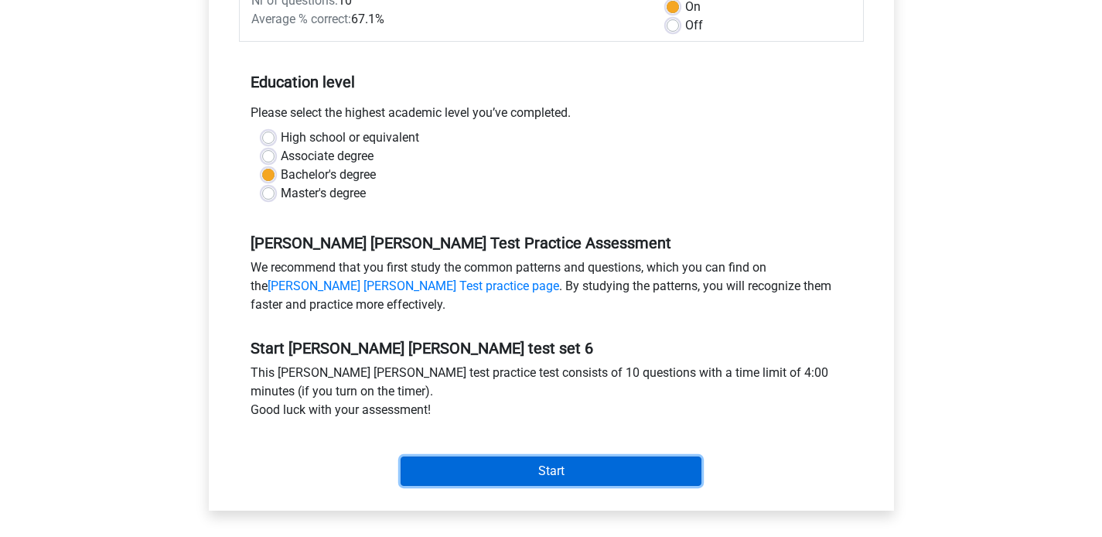
click at [549, 475] on input "Start" at bounding box center [551, 470] width 301 height 29
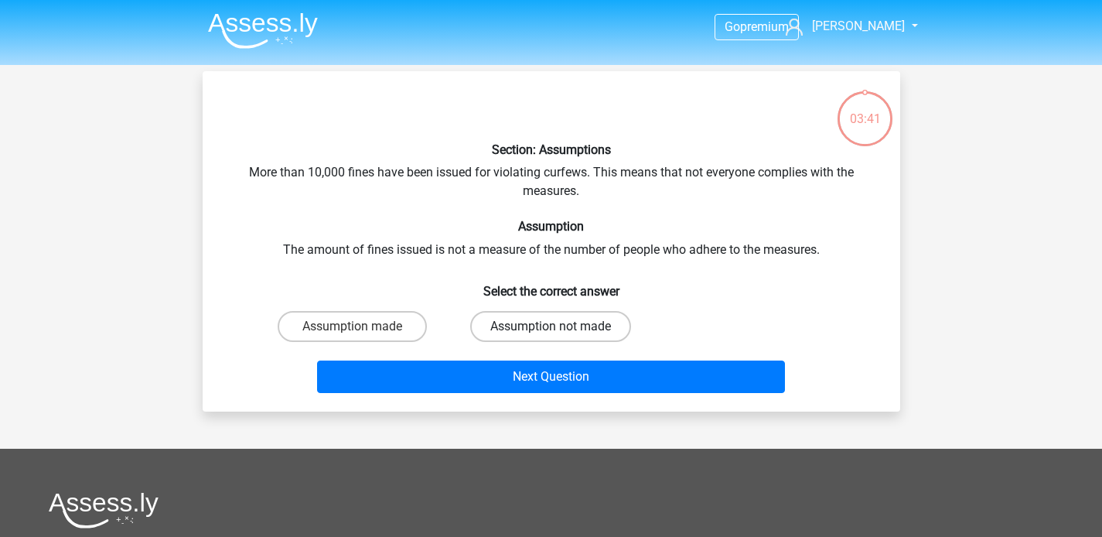
click at [536, 333] on label "Assumption not made" at bounding box center [550, 326] width 161 height 31
click at [551, 333] on input "Assumption not made" at bounding box center [556, 331] width 10 height 10
radio input "true"
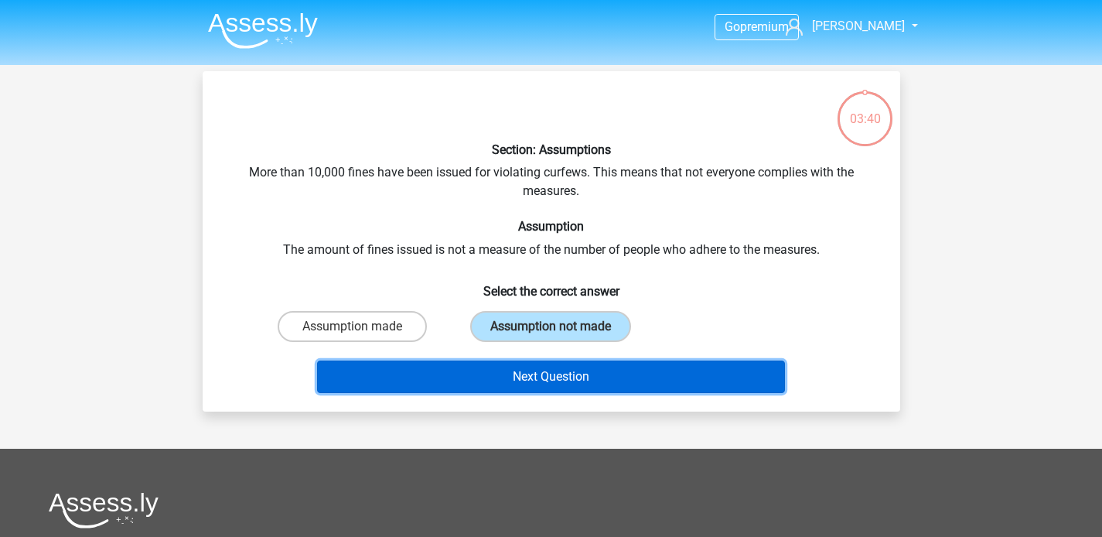
click at [541, 367] on button "Next Question" at bounding box center [551, 376] width 468 height 32
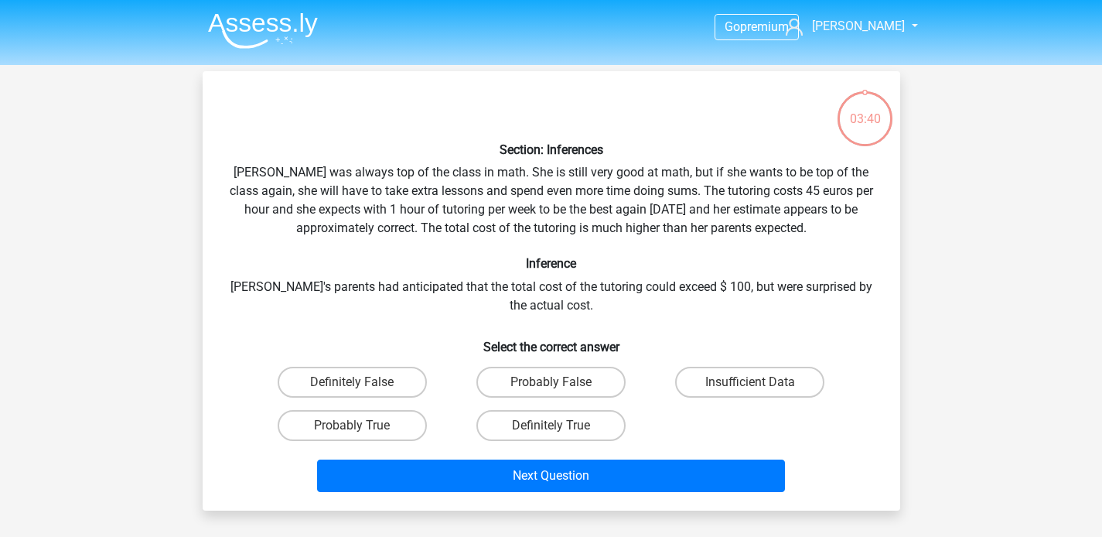
scroll to position [71, 0]
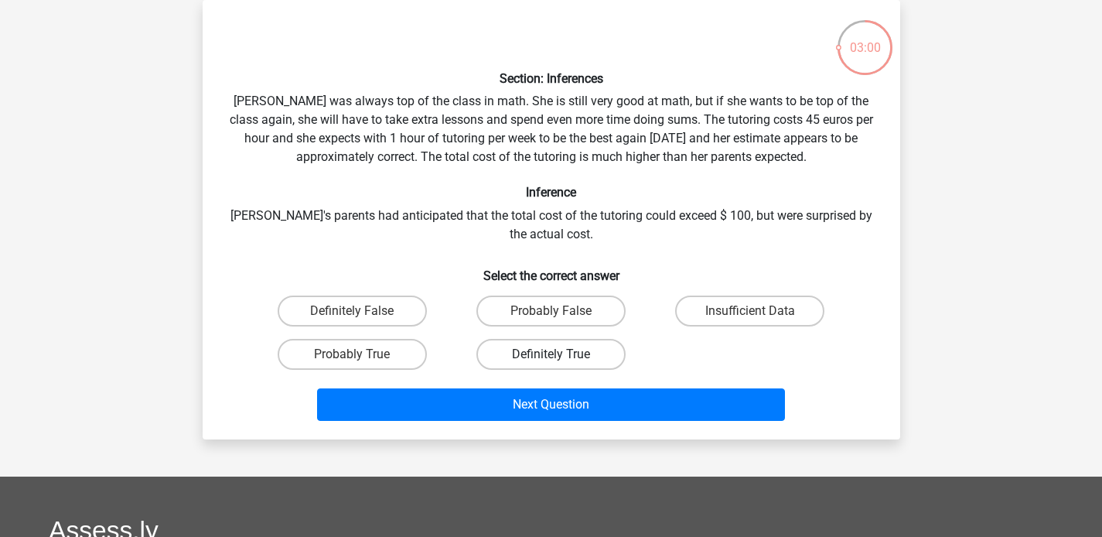
click at [521, 351] on label "Definitely True" at bounding box center [550, 354] width 149 height 31
click at [551, 354] on input "Definitely True" at bounding box center [556, 359] width 10 height 10
radio input "true"
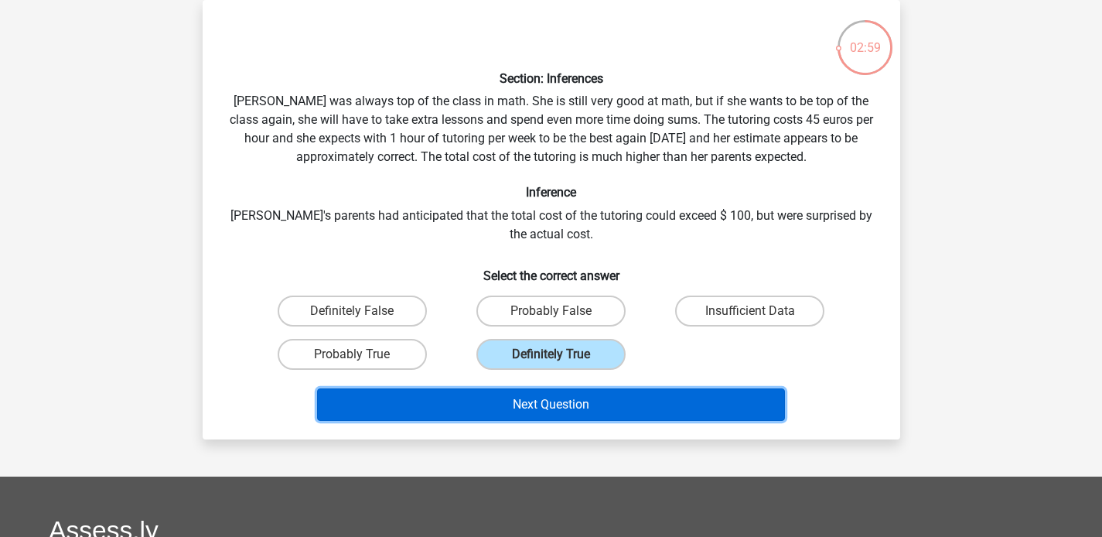
click at [535, 411] on button "Next Question" at bounding box center [551, 404] width 468 height 32
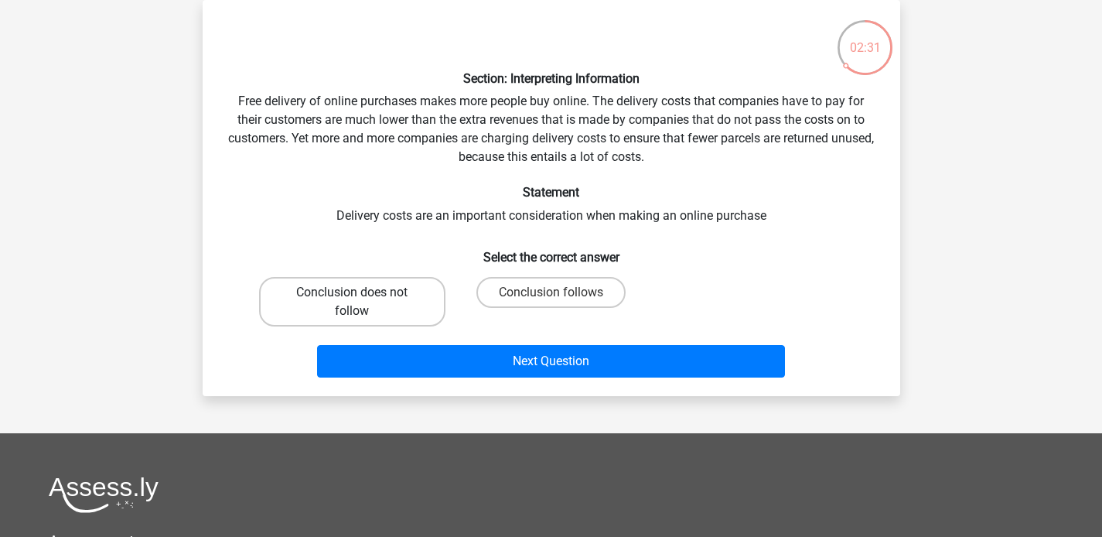
click at [425, 306] on label "Conclusion does not follow" at bounding box center [352, 301] width 186 height 49
click at [362, 302] on input "Conclusion does not follow" at bounding box center [357, 297] width 10 height 10
radio input "true"
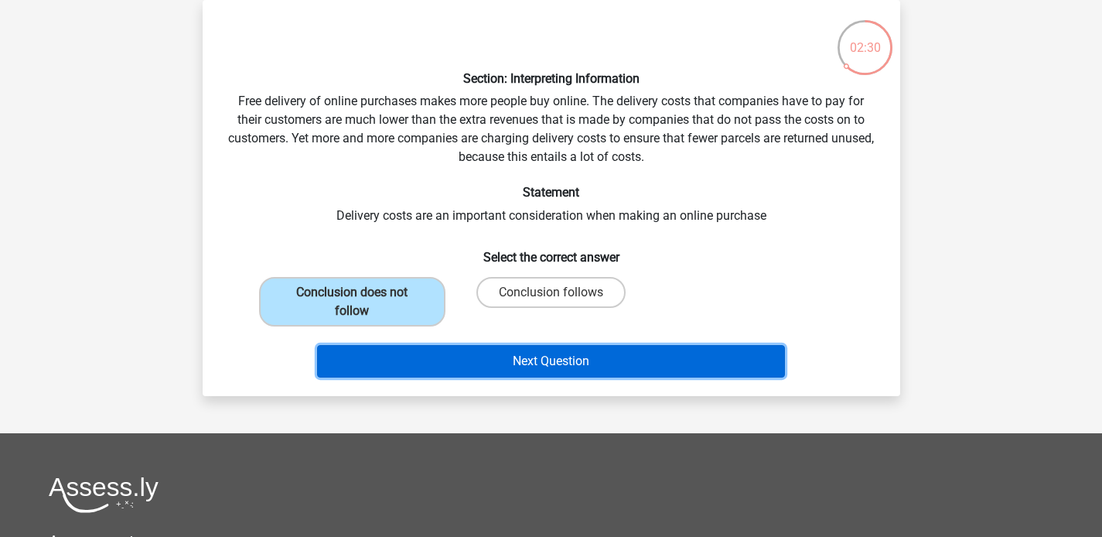
click at [499, 368] on button "Next Question" at bounding box center [551, 361] width 468 height 32
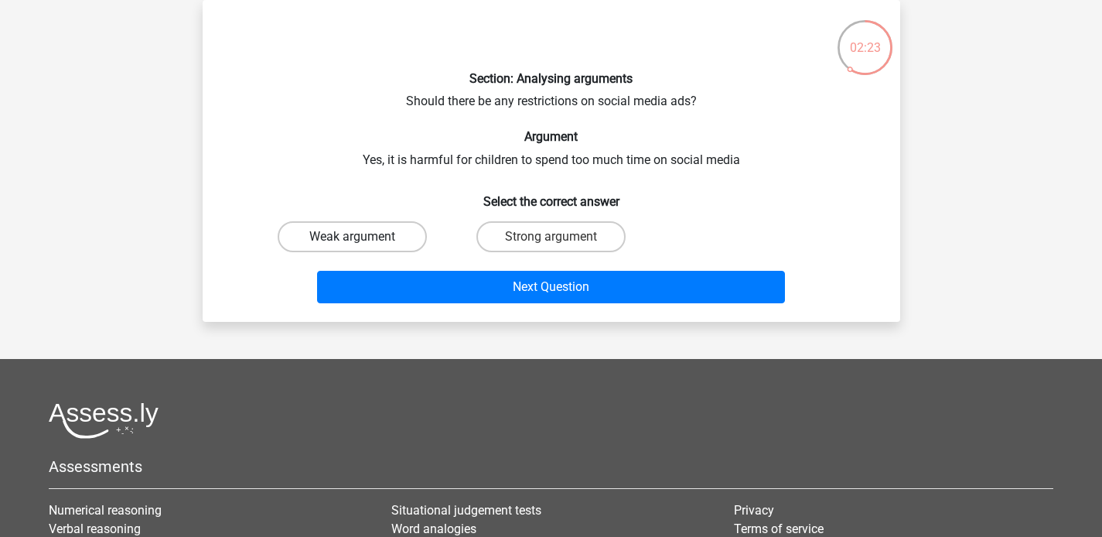
click at [399, 239] on label "Weak argument" at bounding box center [352, 236] width 149 height 31
click at [362, 239] on input "Weak argument" at bounding box center [357, 242] width 10 height 10
radio input "true"
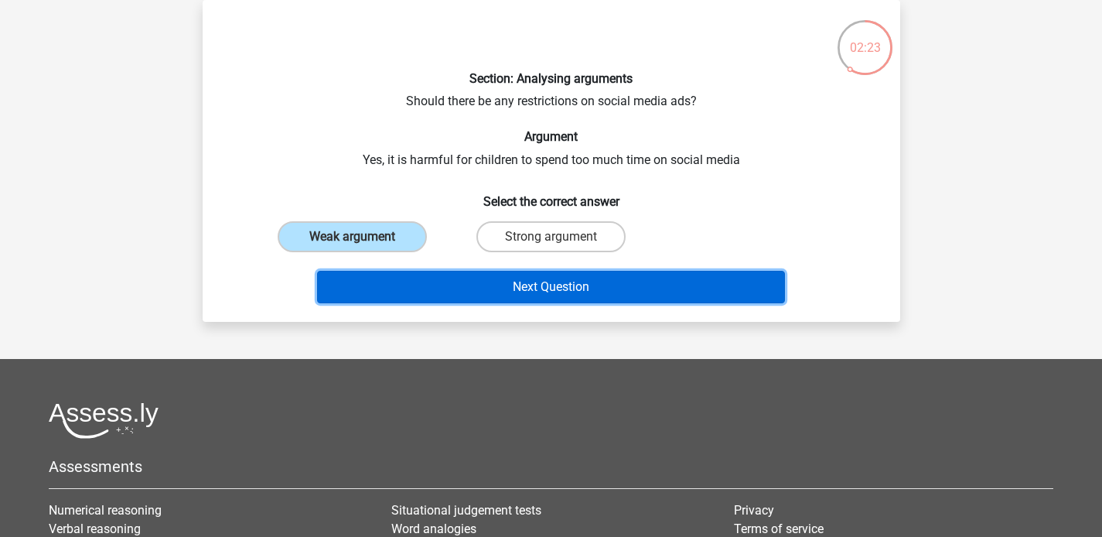
click at [455, 285] on button "Next Question" at bounding box center [551, 287] width 468 height 32
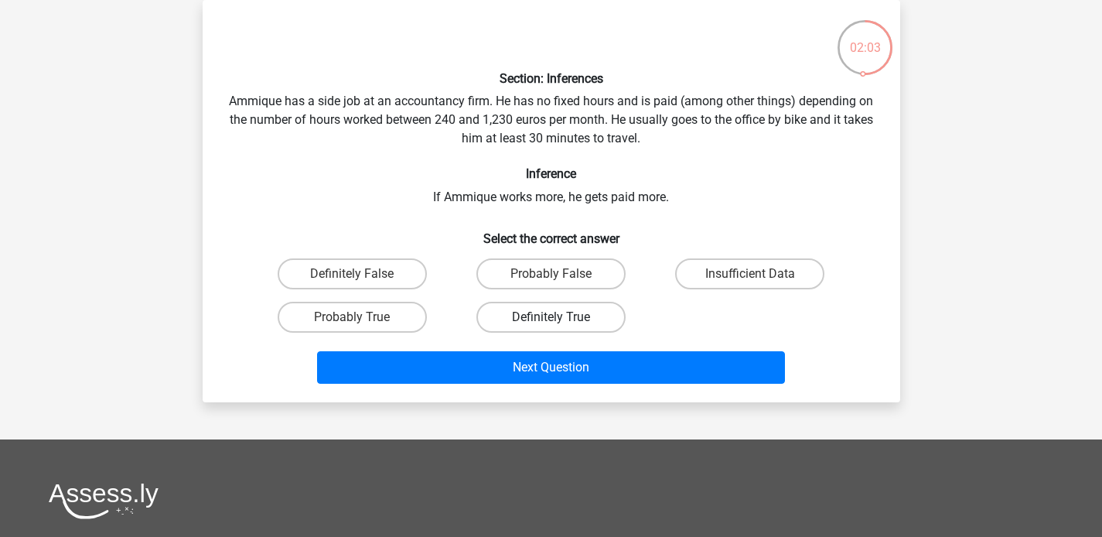
click at [548, 313] on label "Definitely True" at bounding box center [550, 317] width 149 height 31
click at [551, 317] on input "Definitely True" at bounding box center [556, 322] width 10 height 10
radio input "true"
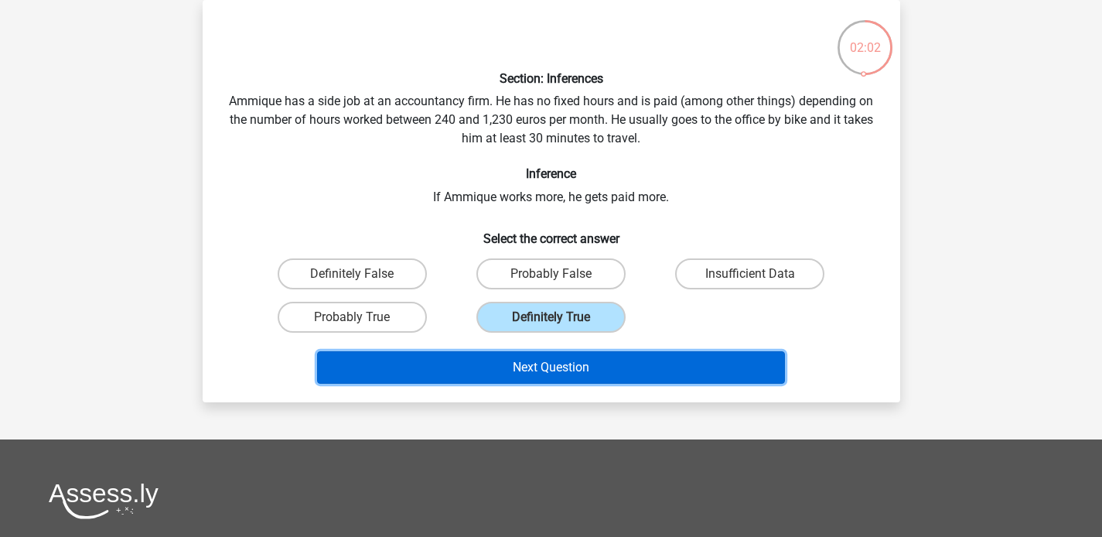
click at [531, 365] on button "Next Question" at bounding box center [551, 367] width 468 height 32
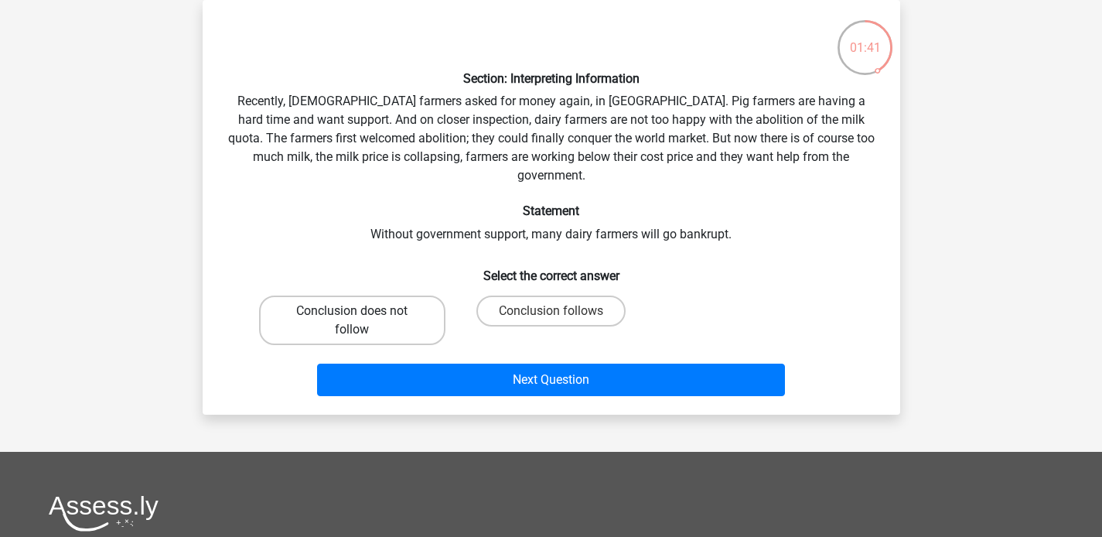
click at [420, 295] on label "Conclusion does not follow" at bounding box center [352, 319] width 186 height 49
click at [362, 311] on input "Conclusion does not follow" at bounding box center [357, 316] width 10 height 10
radio input "true"
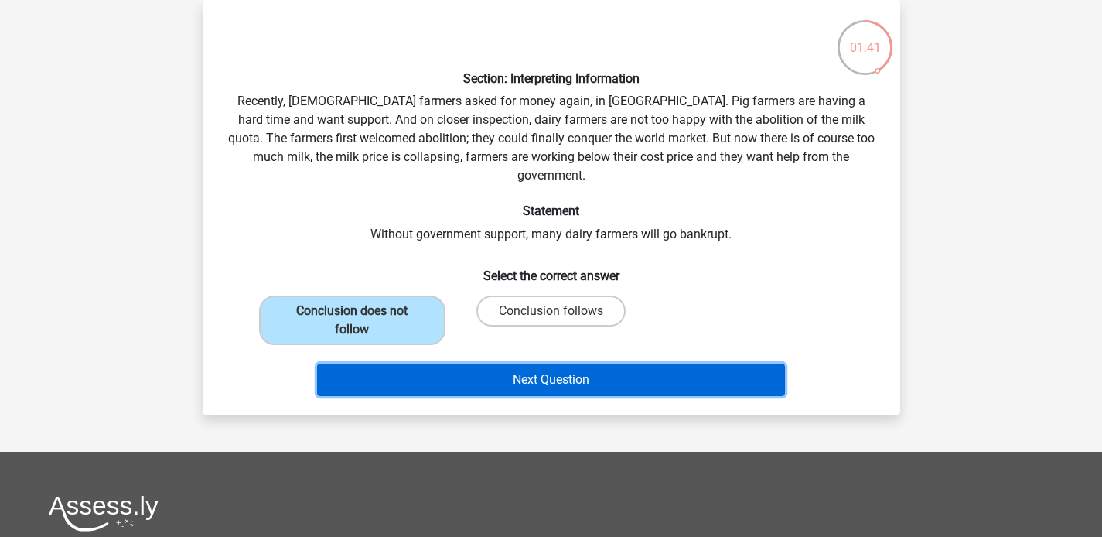
click at [498, 374] on button "Next Question" at bounding box center [551, 379] width 468 height 32
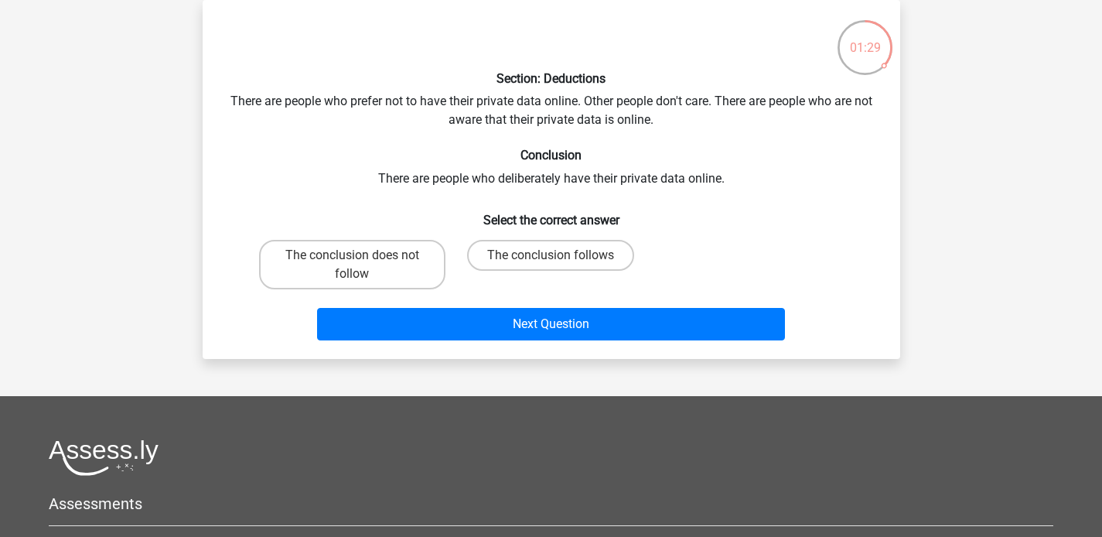
drag, startPoint x: 408, startPoint y: 274, endPoint x: 431, endPoint y: 292, distance: 29.7
click at [408, 274] on label "The conclusion does not follow" at bounding box center [352, 264] width 186 height 49
click at [362, 265] on input "The conclusion does not follow" at bounding box center [357, 260] width 10 height 10
radio input "true"
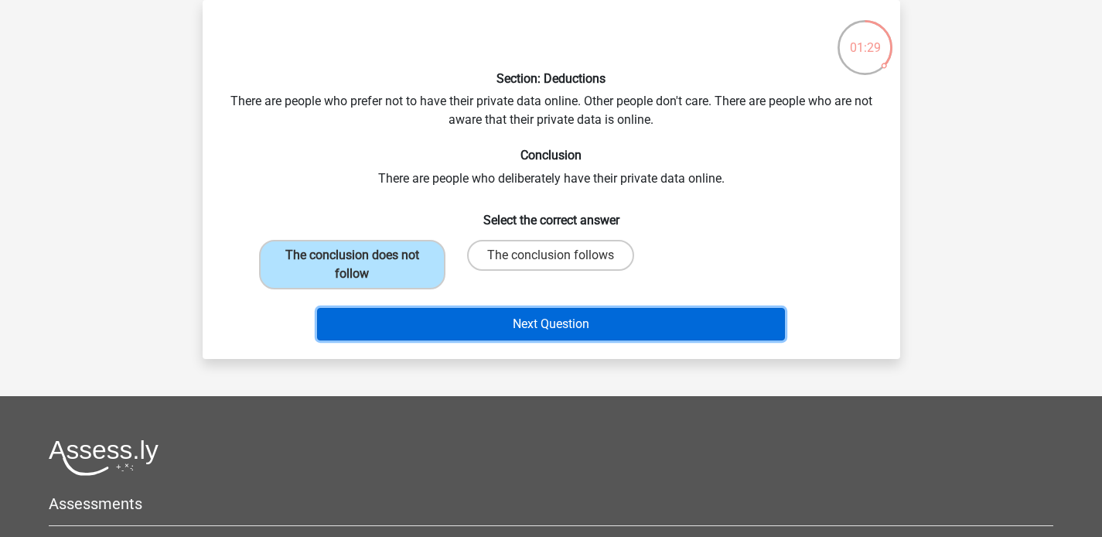
click at [456, 312] on button "Next Question" at bounding box center [551, 324] width 468 height 32
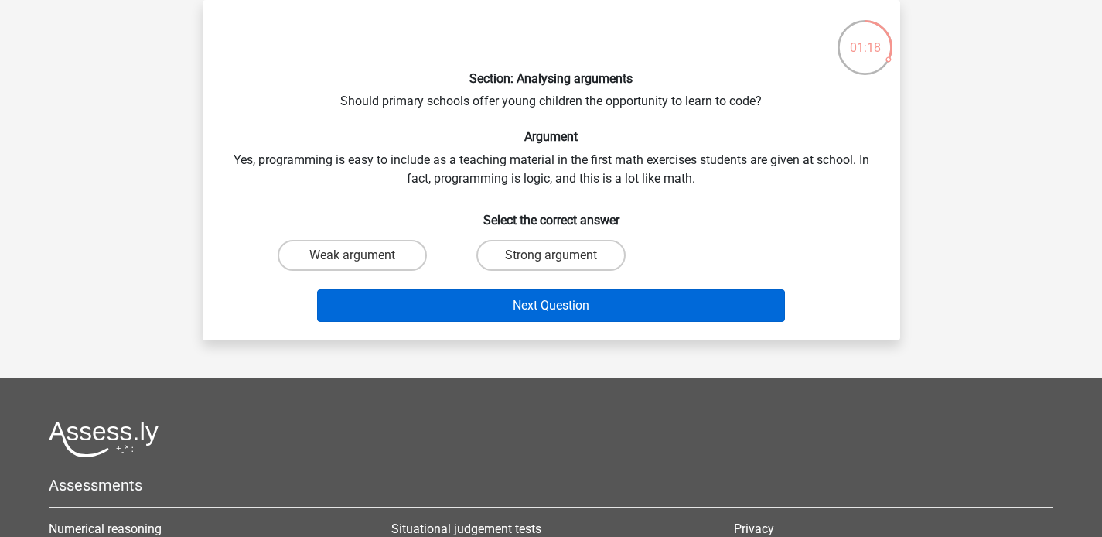
drag, startPoint x: 365, startPoint y: 249, endPoint x: 421, endPoint y: 289, distance: 68.7
click at [365, 248] on label "Weak argument" at bounding box center [352, 255] width 149 height 31
click at [362, 255] on input "Weak argument" at bounding box center [357, 260] width 10 height 10
radio input "true"
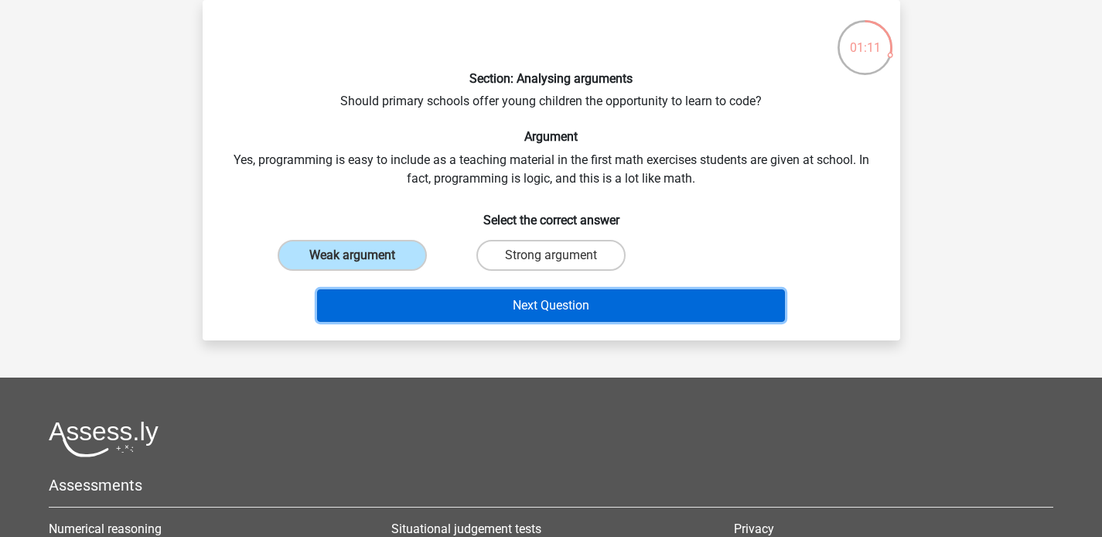
click at [473, 308] on button "Next Question" at bounding box center [551, 305] width 468 height 32
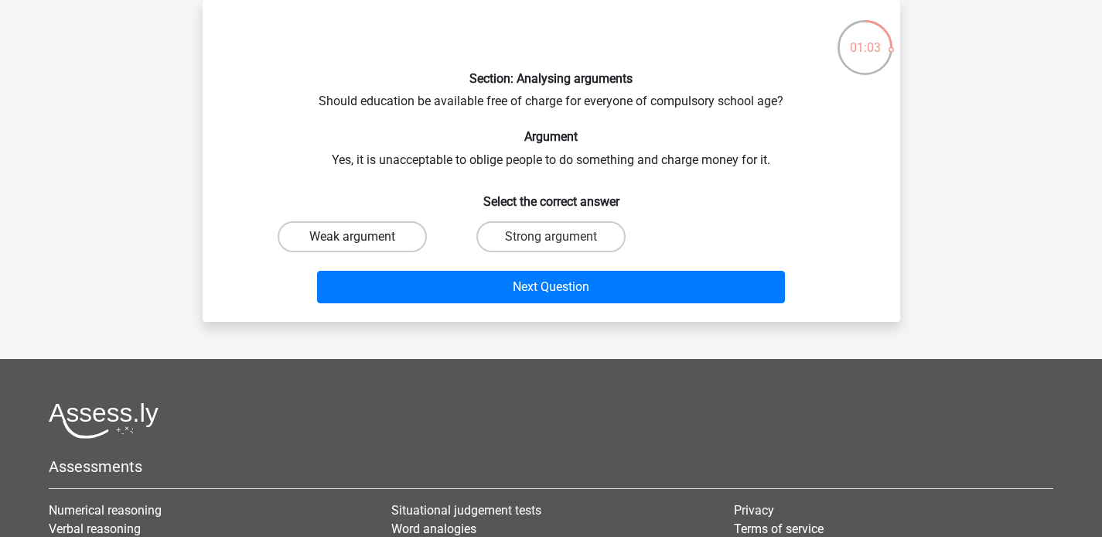
drag, startPoint x: 355, startPoint y: 244, endPoint x: 370, endPoint y: 247, distance: 15.2
click at [357, 244] on input "Weak argument" at bounding box center [357, 242] width 10 height 10
radio input "true"
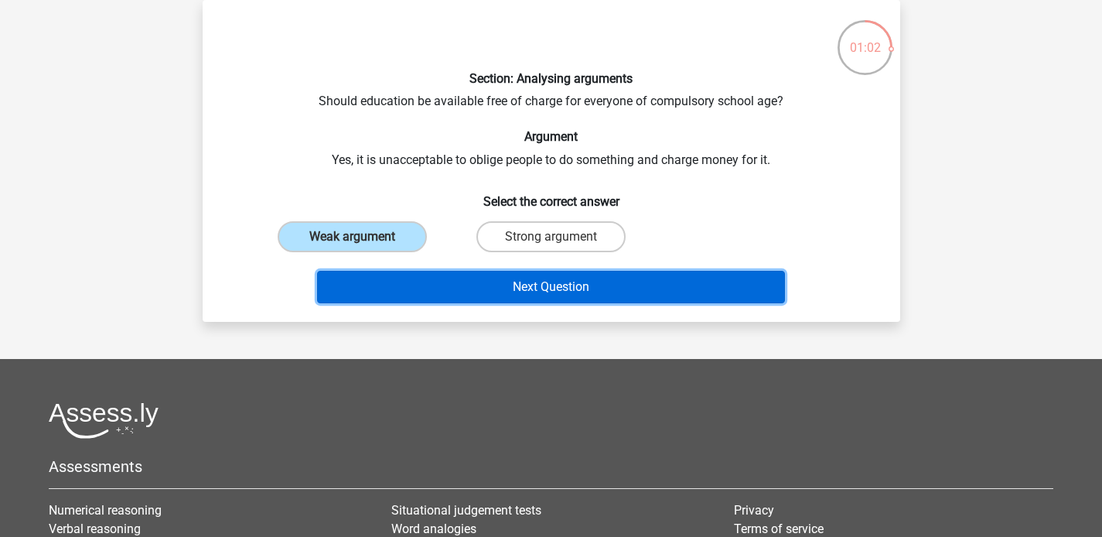
click at [411, 290] on button "Next Question" at bounding box center [551, 287] width 468 height 32
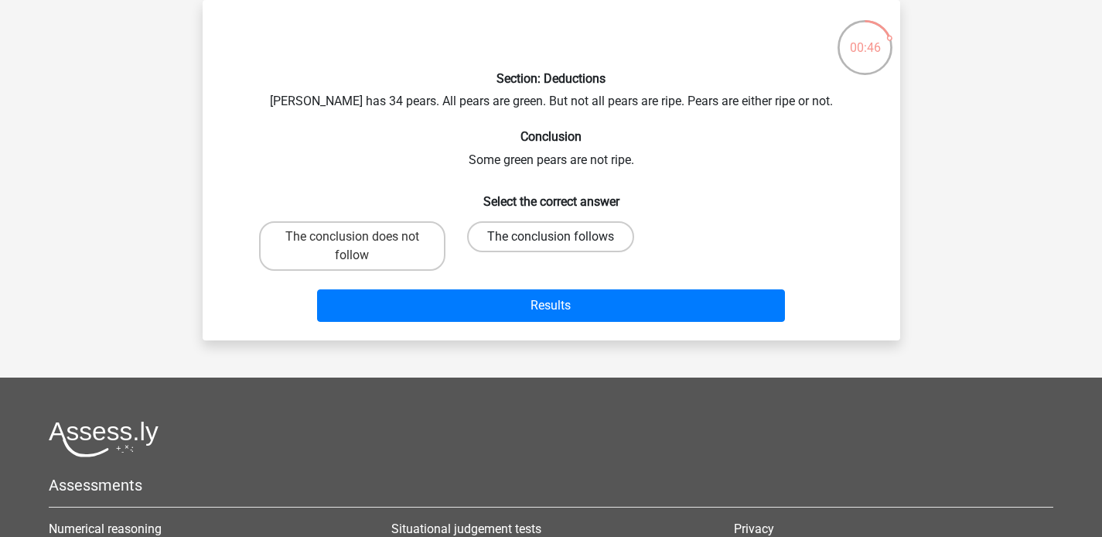
click at [550, 236] on label "The conclusion follows" at bounding box center [550, 236] width 167 height 31
click at [551, 237] on input "The conclusion follows" at bounding box center [556, 242] width 10 height 10
radio input "true"
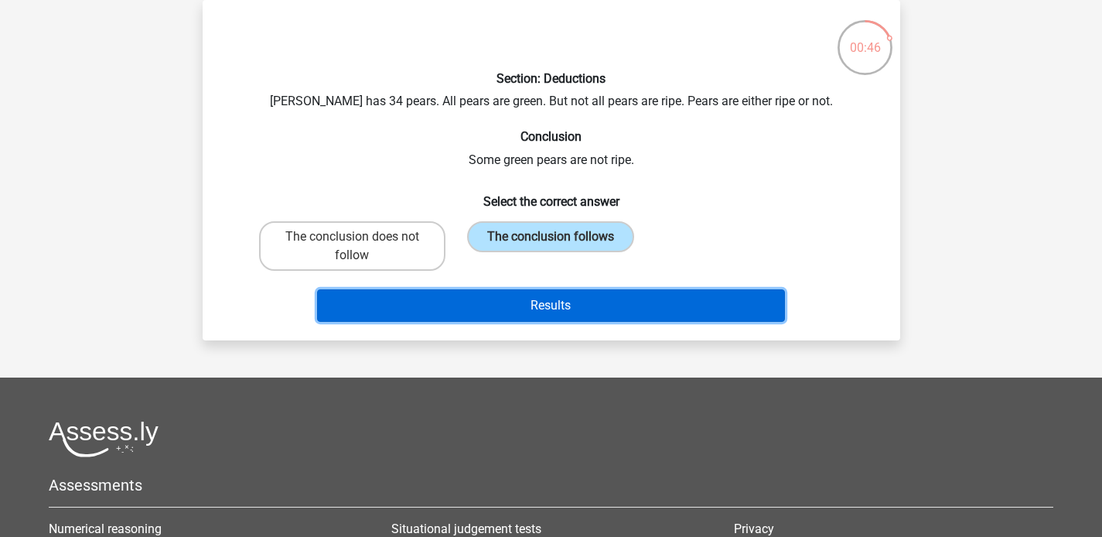
click at [530, 311] on button "Results" at bounding box center [551, 305] width 468 height 32
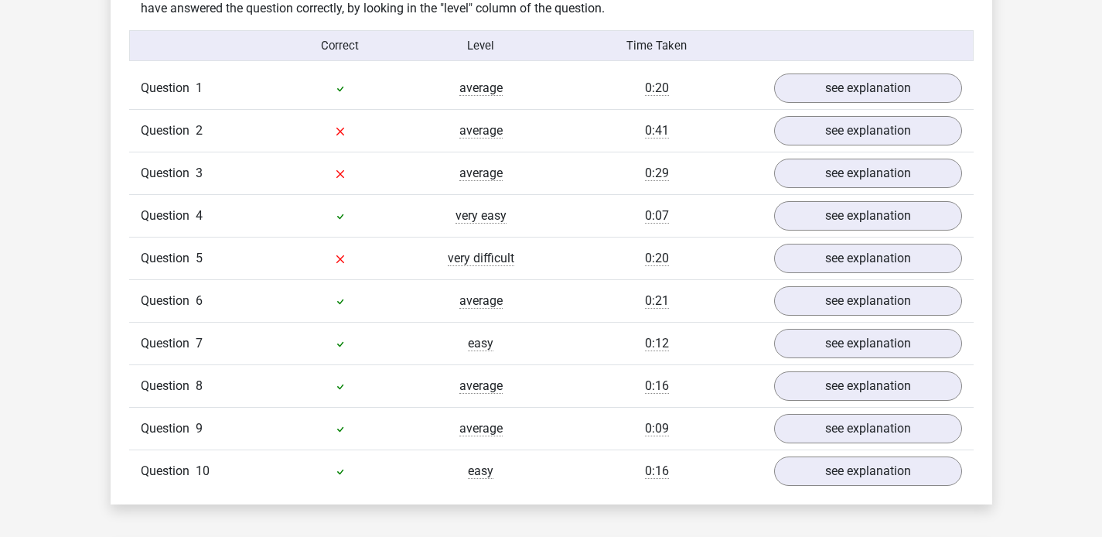
scroll to position [1244, 0]
click at [792, 125] on link "see explanation" at bounding box center [867, 131] width 216 height 34
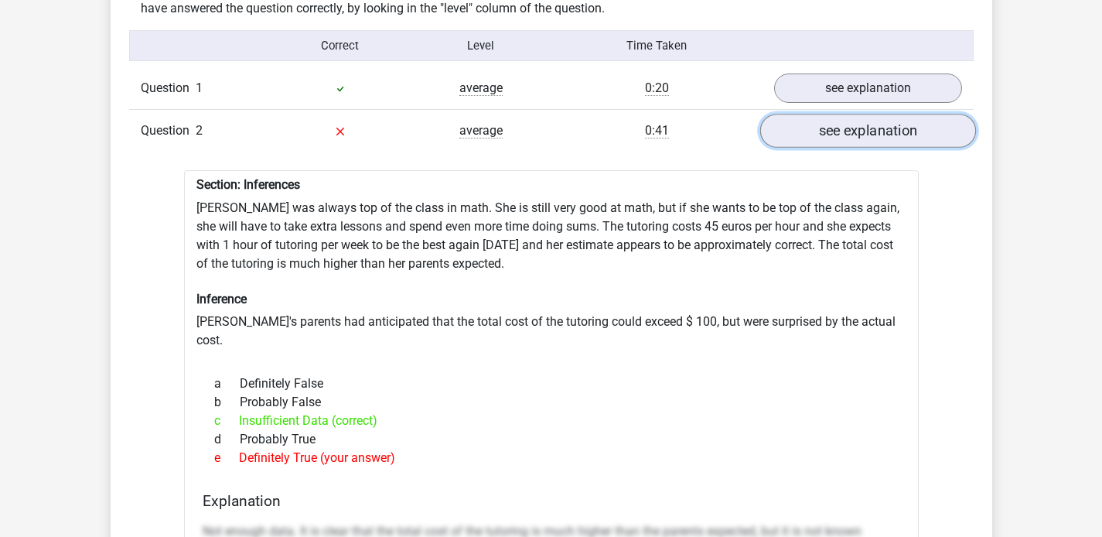
drag, startPoint x: 820, startPoint y: 125, endPoint x: 812, endPoint y: 135, distance: 13.3
click at [820, 124] on link "see explanation" at bounding box center [867, 131] width 216 height 34
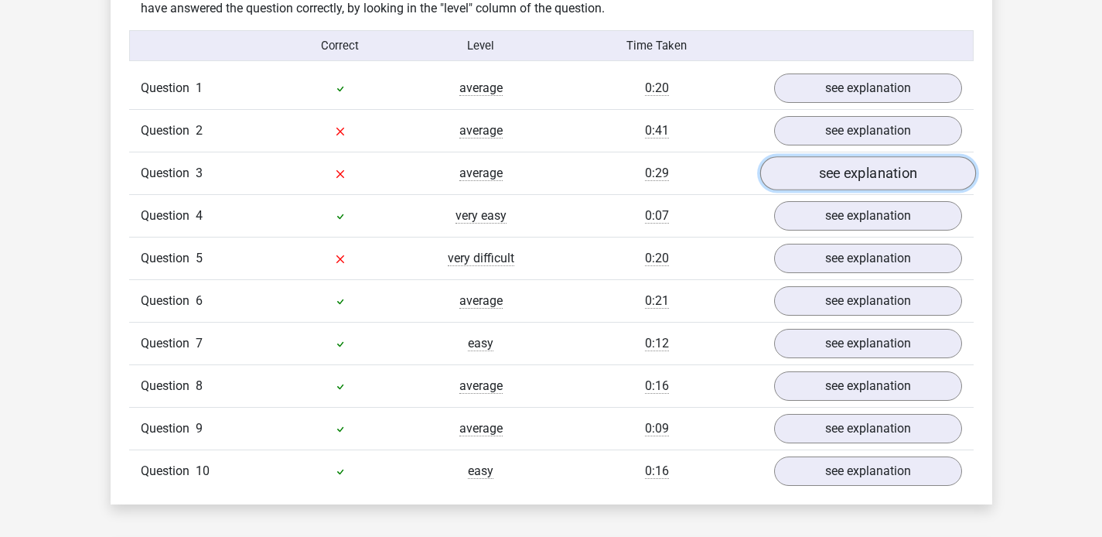
click at [847, 172] on link "see explanation" at bounding box center [867, 174] width 216 height 34
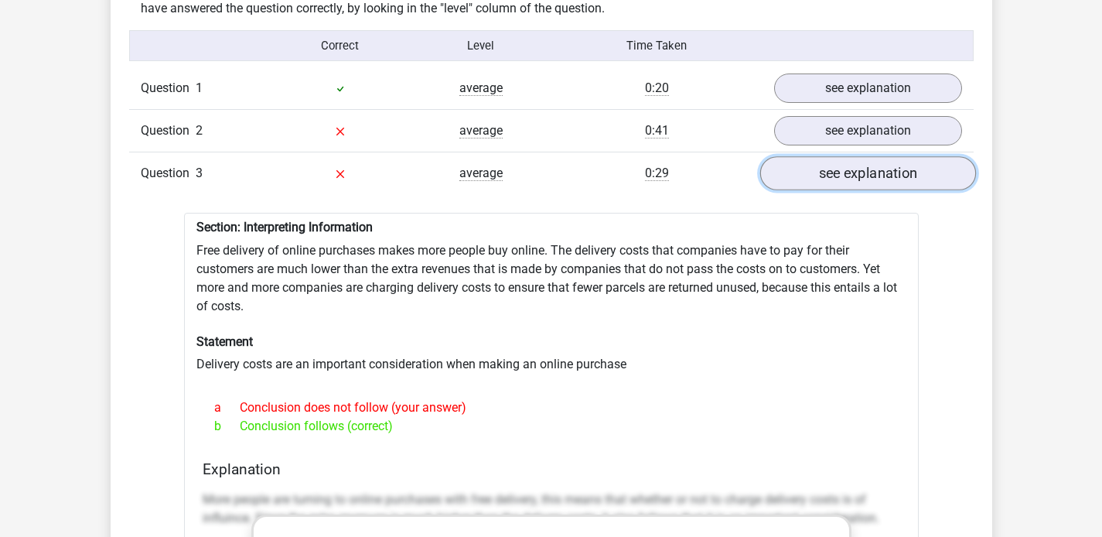
click at [824, 162] on link "see explanation" at bounding box center [867, 174] width 216 height 34
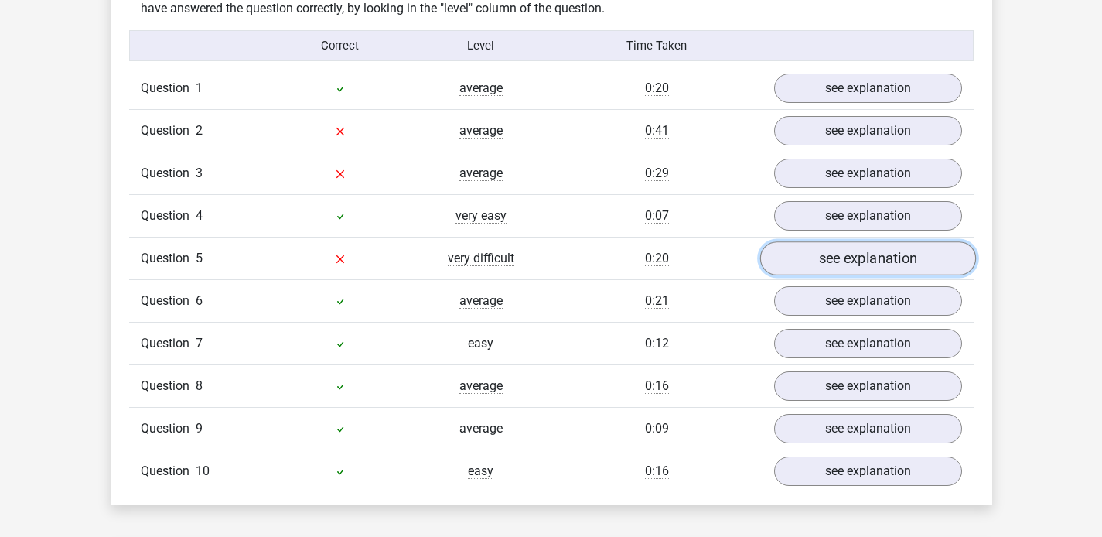
click at [849, 246] on link "see explanation" at bounding box center [867, 259] width 216 height 34
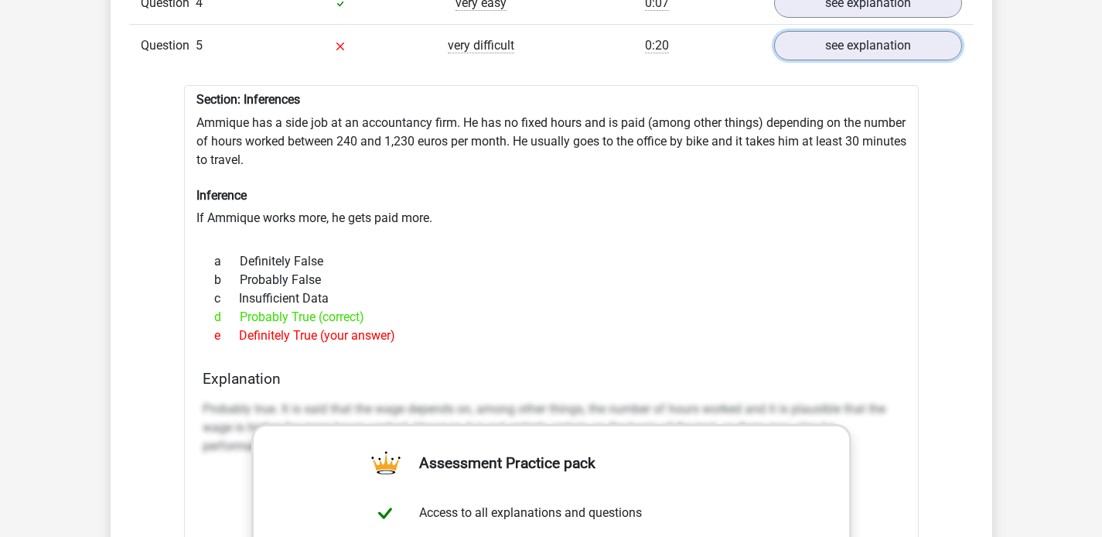
scroll to position [1458, 0]
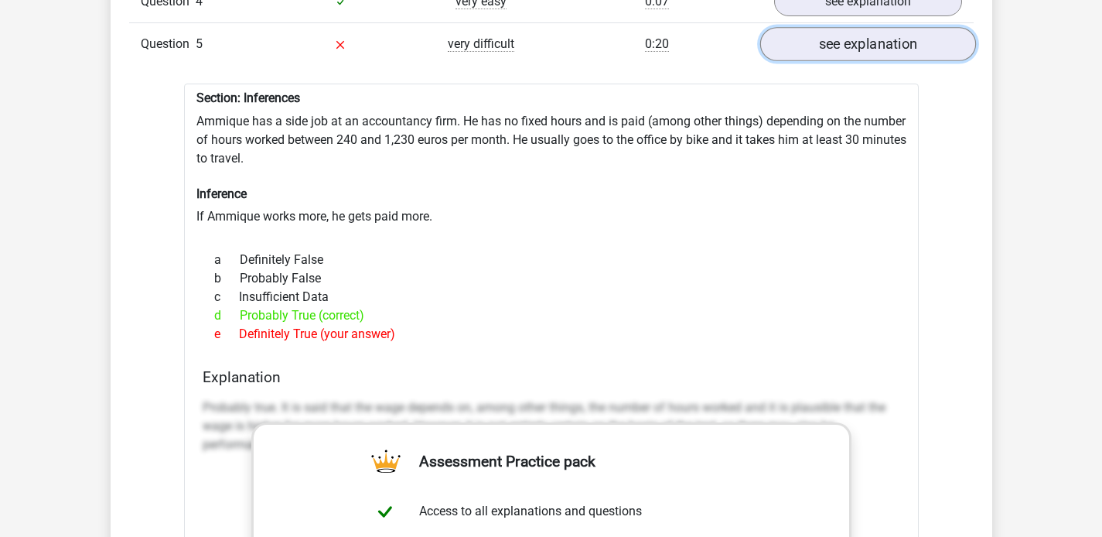
click at [837, 39] on link "see explanation" at bounding box center [867, 45] width 216 height 34
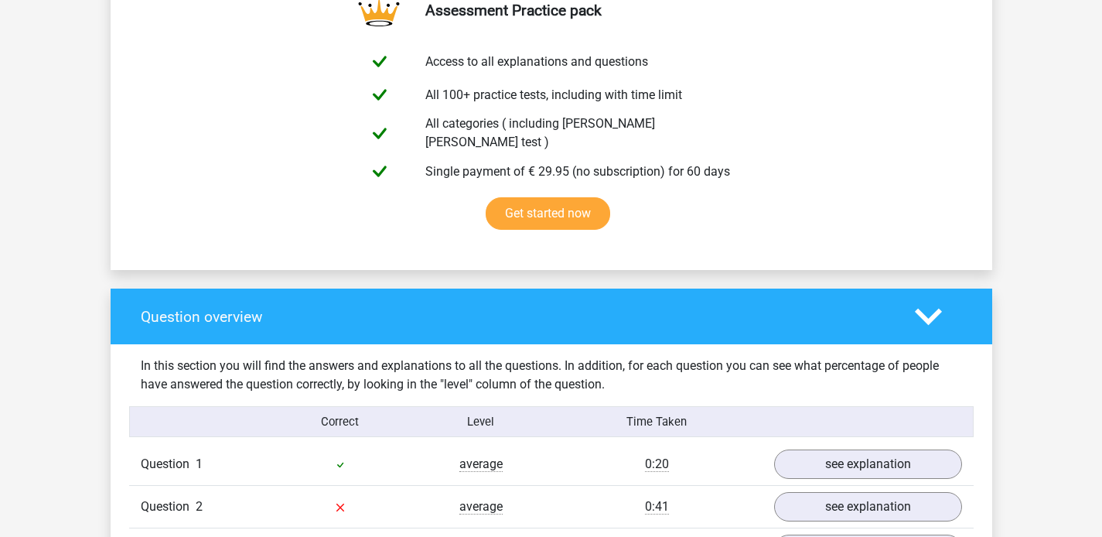
scroll to position [0, 0]
